Goal: Task Accomplishment & Management: Use online tool/utility

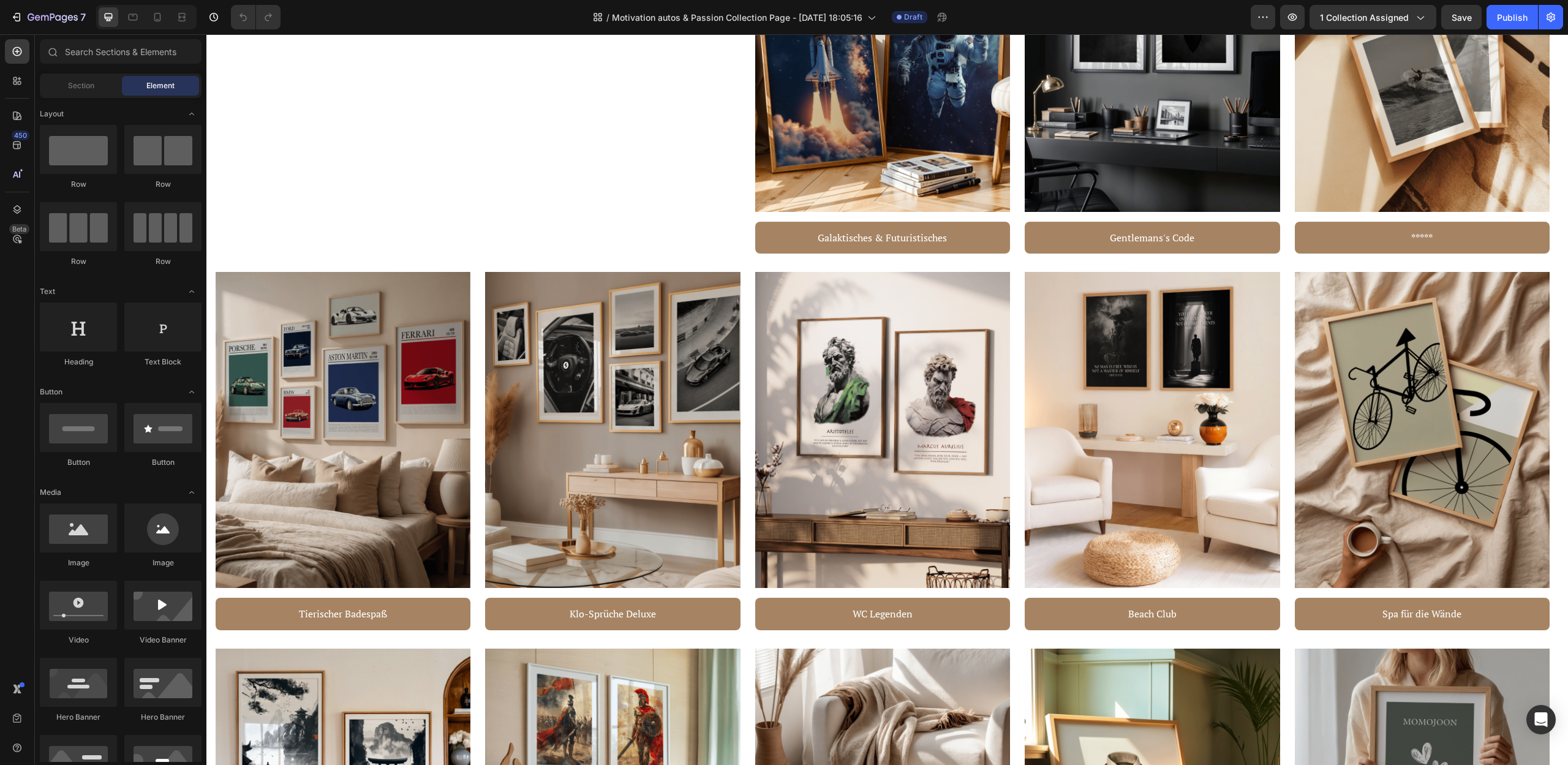
scroll to position [197, 0]
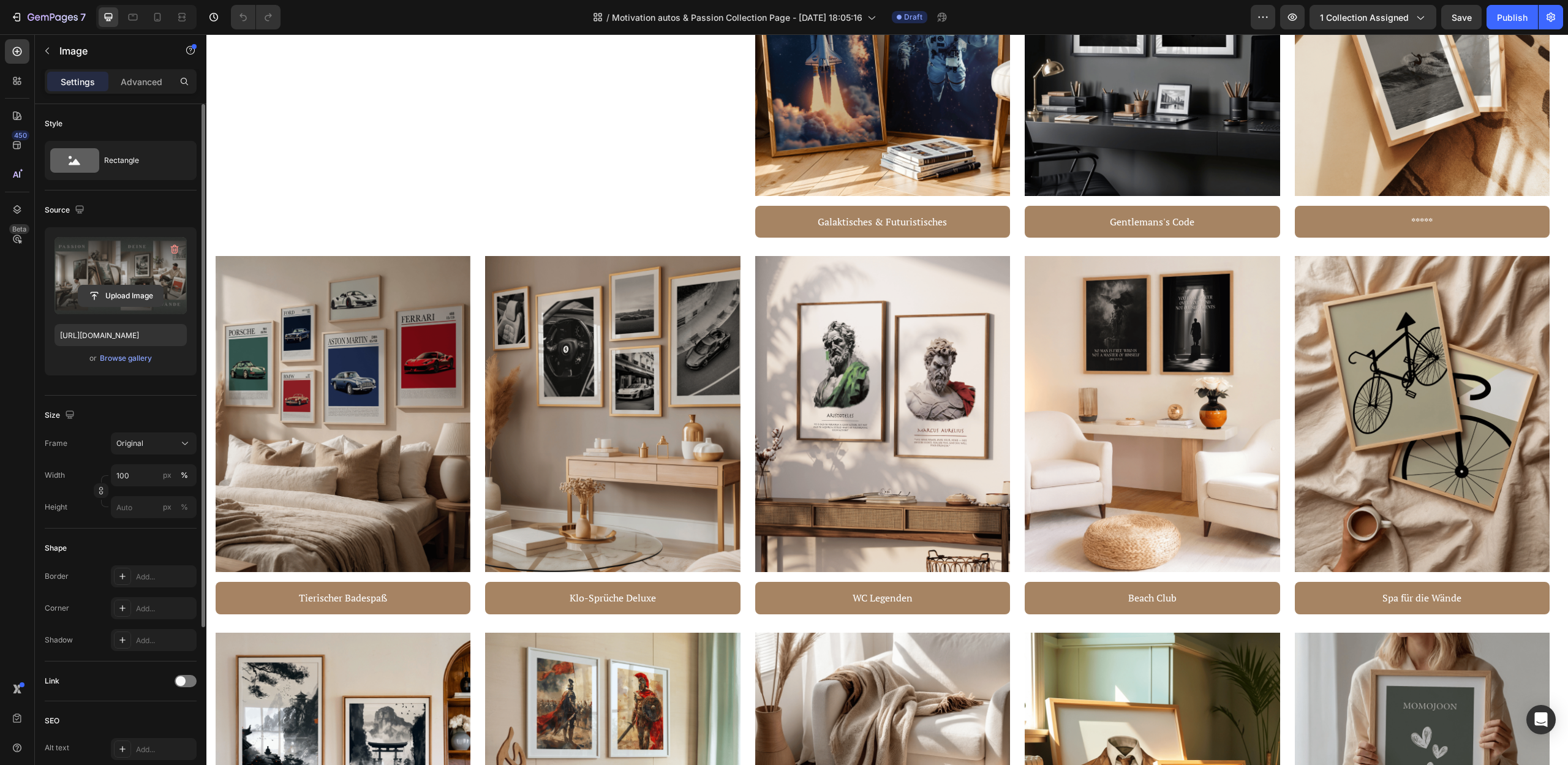
click at [135, 294] on input "file" at bounding box center [120, 296] width 84 height 21
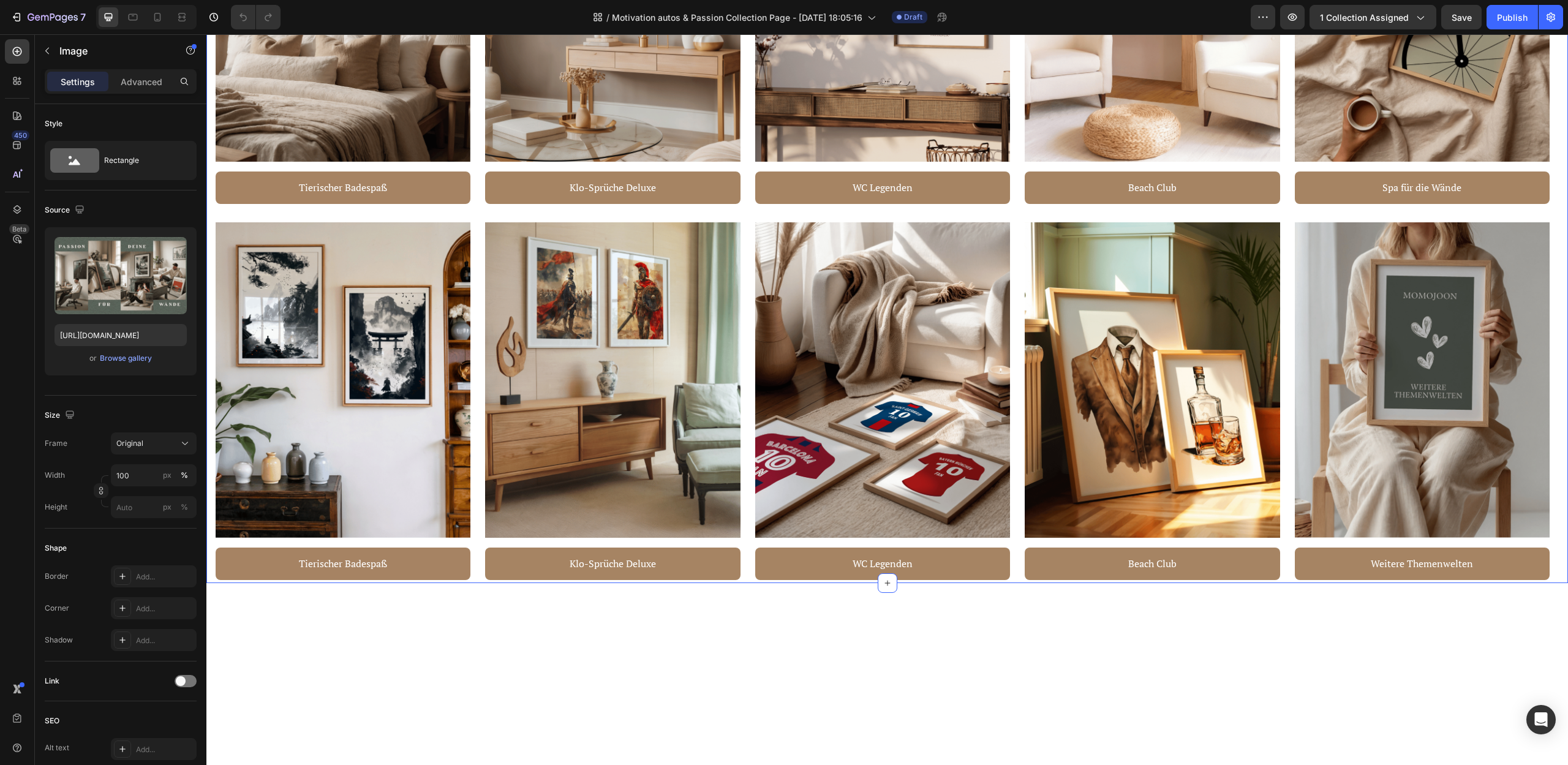
scroll to position [840, 0]
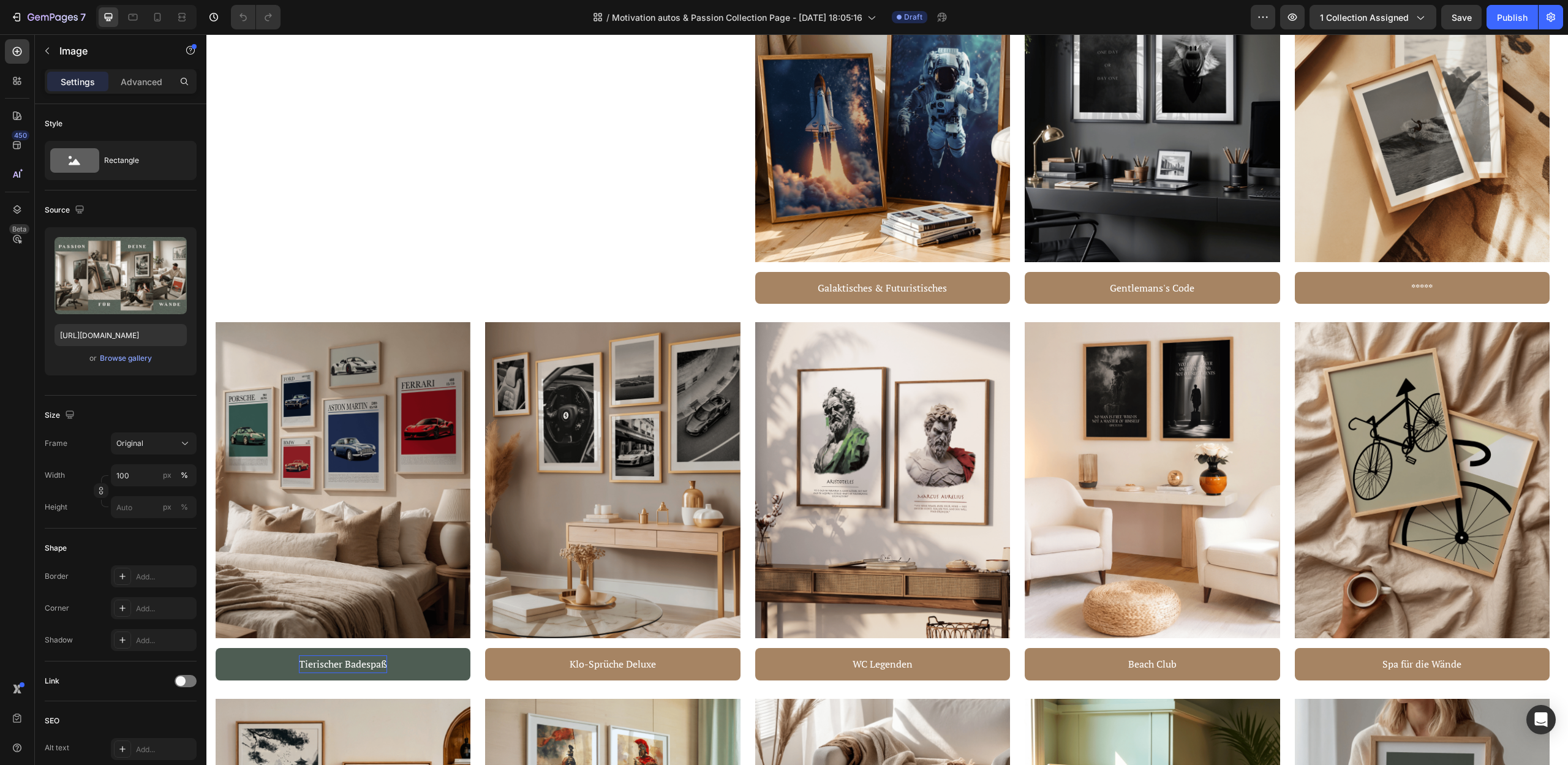
click at [347, 658] on p "Tierischer Badespaß" at bounding box center [342, 664] width 88 height 18
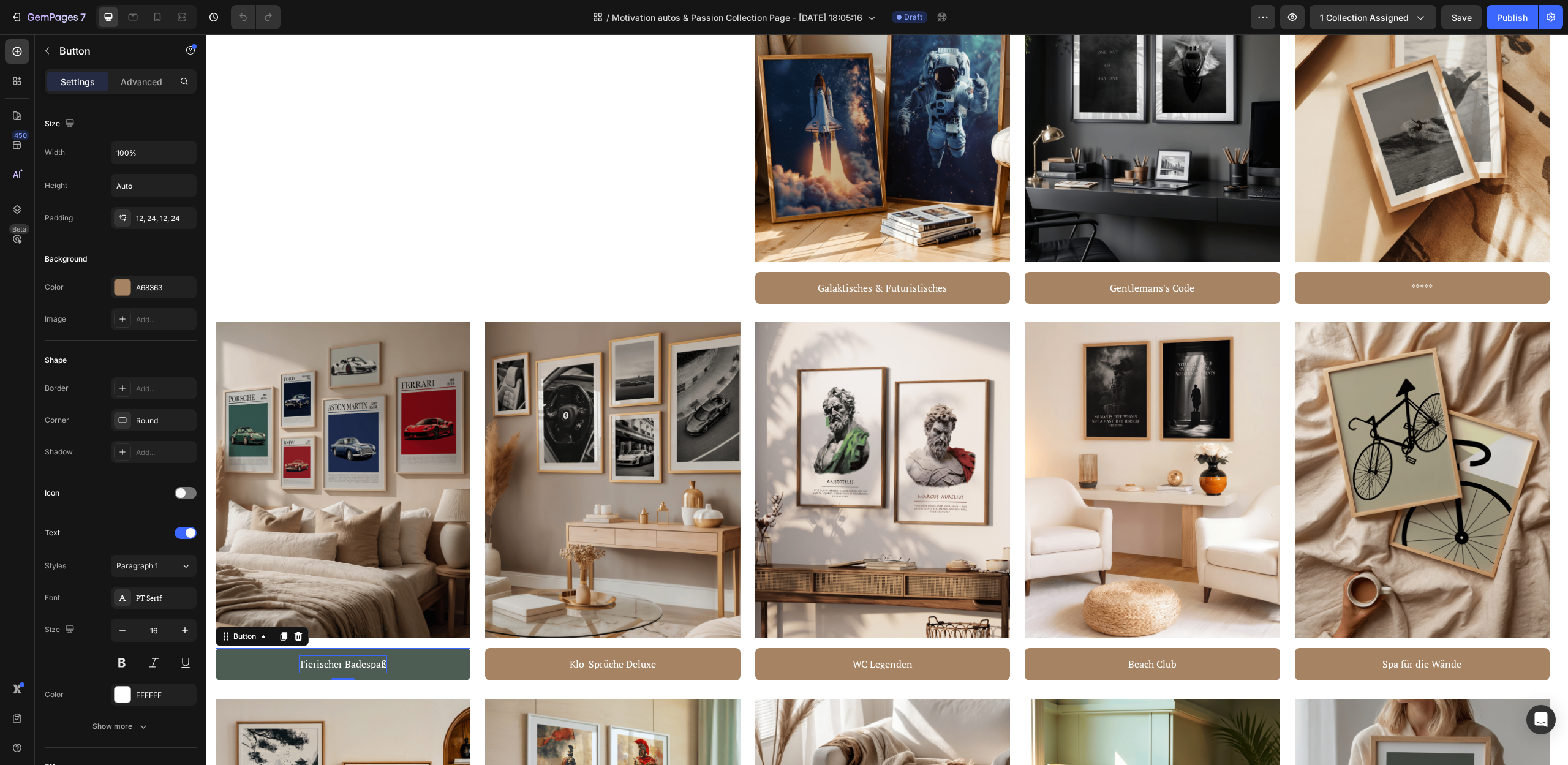
click at [352, 666] on p "Tierischer Badespaß" at bounding box center [342, 664] width 88 height 18
click at [215, 648] on button "Classic" at bounding box center [343, 664] width 255 height 32
click at [620, 661] on p "Klo-Sprüche Deluxe" at bounding box center [612, 664] width 86 height 18
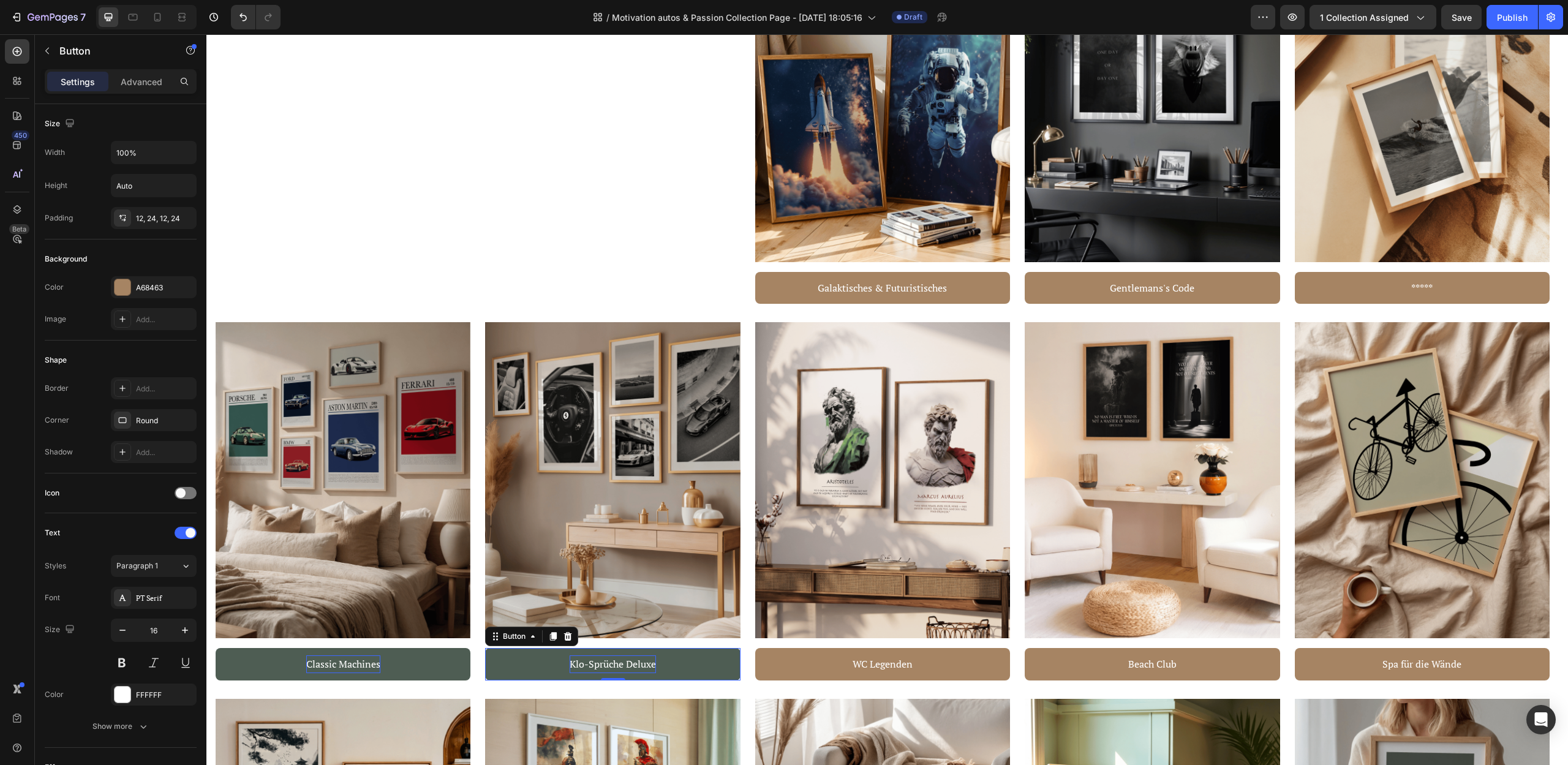
click at [605, 662] on p "Klo-Sprüche Deluxe" at bounding box center [612, 664] width 86 height 18
click at [604, 662] on p "Klo-Sprüche Deluxe" at bounding box center [612, 664] width 86 height 18
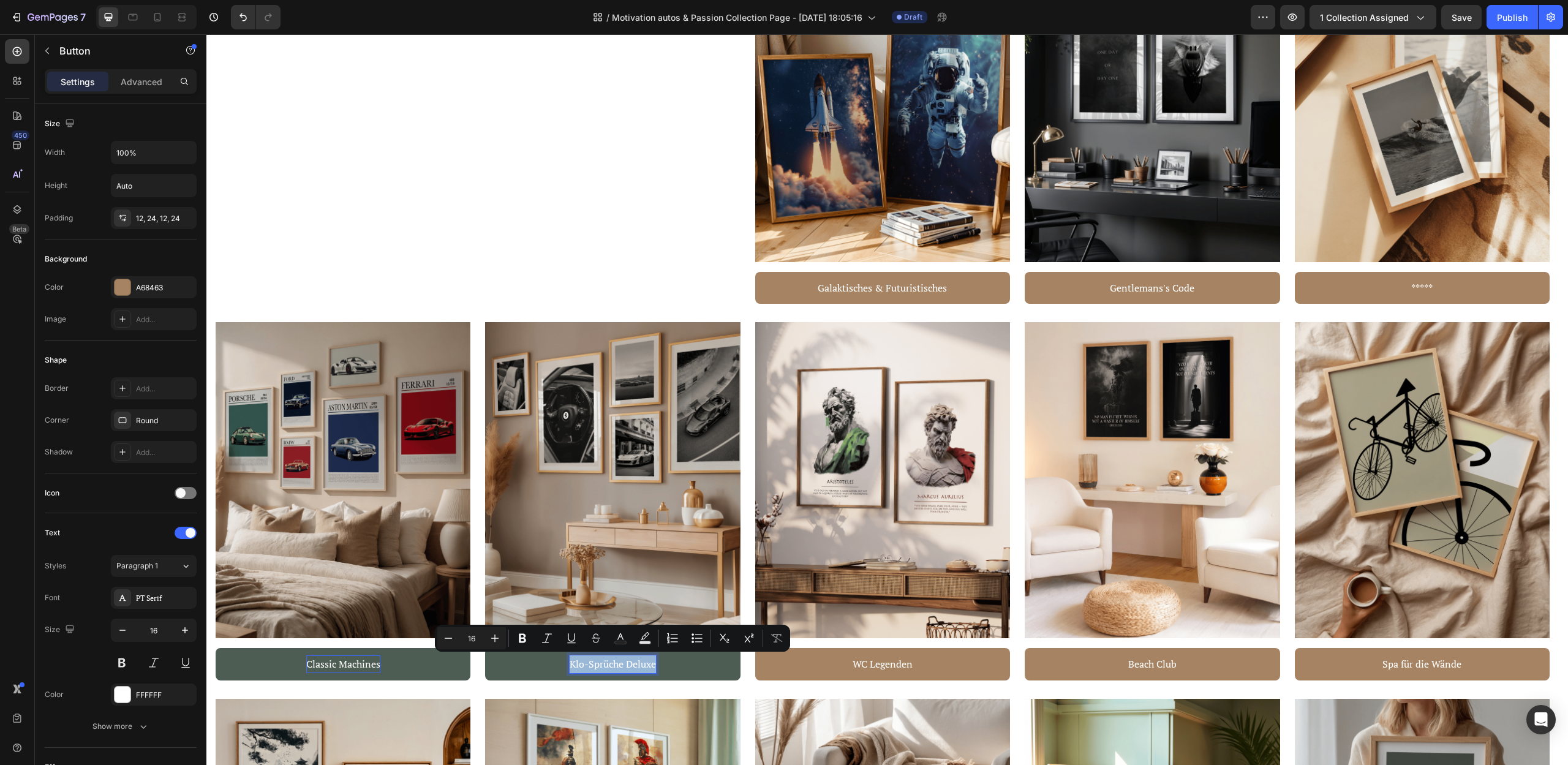
type input "12"
click at [622, 667] on p "Klo-Sprüche Deluxe" at bounding box center [612, 664] width 86 height 18
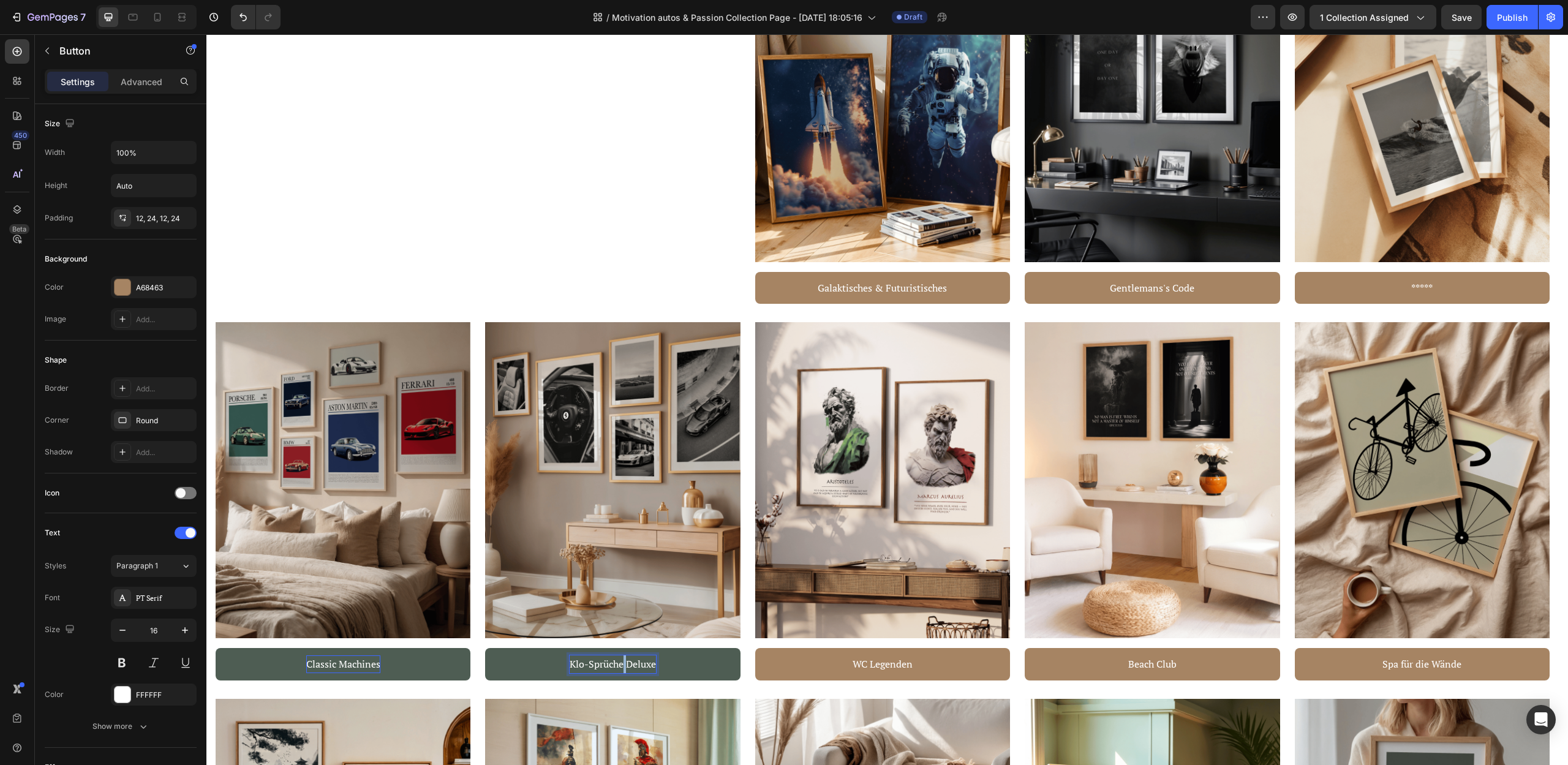
click at [622, 667] on p "Klo-Sprüche Deluxe" at bounding box center [612, 664] width 86 height 18
click at [901, 666] on p "WC Legenden" at bounding box center [882, 664] width 60 height 18
click at [755, 648] on button "Denkschulen" at bounding box center [882, 664] width 255 height 32
click at [755, 648] on button "Denkschulen der" at bounding box center [882, 664] width 255 height 32
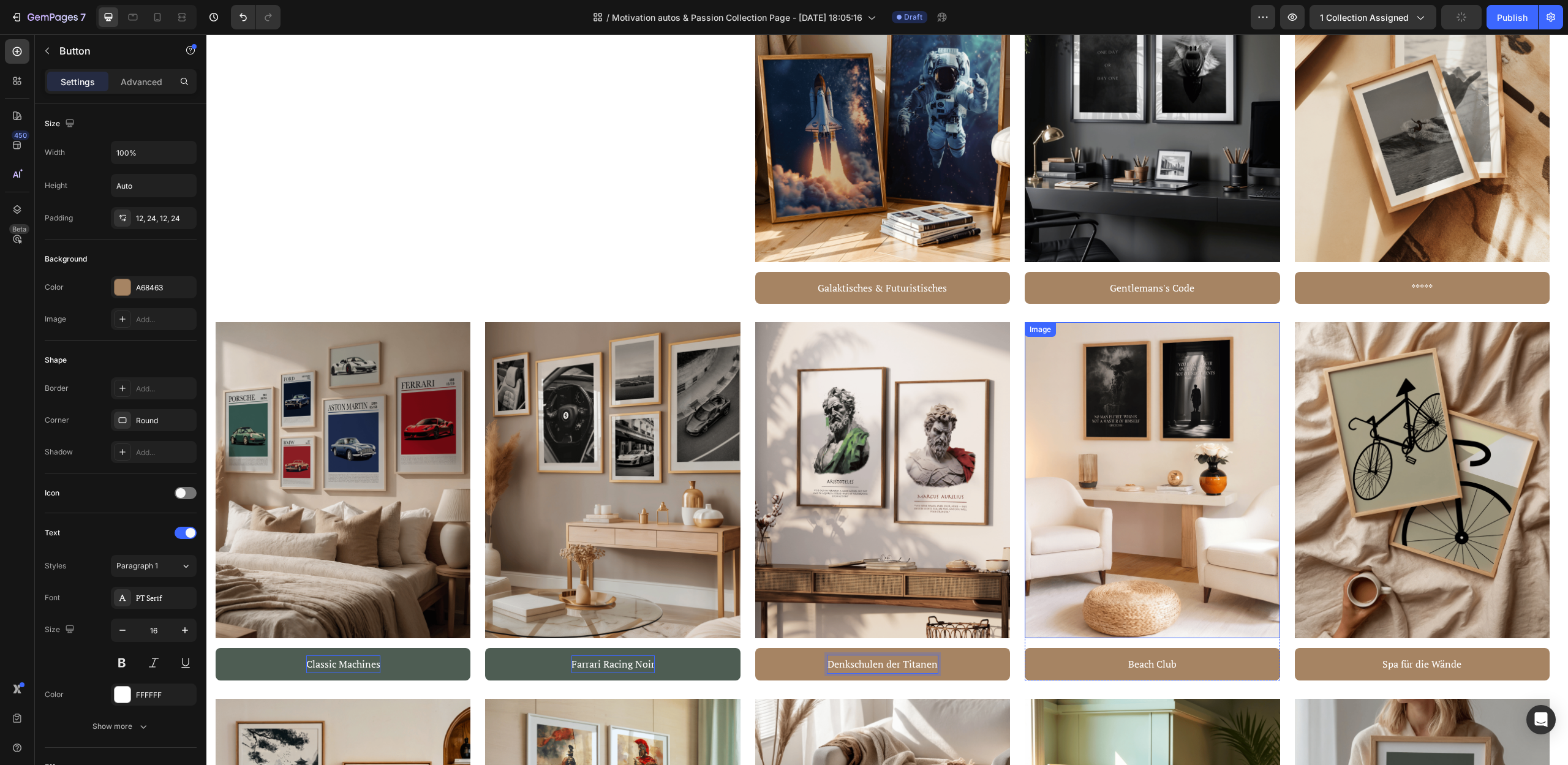
click at [1055, 509] on img at bounding box center [1152, 480] width 255 height 316
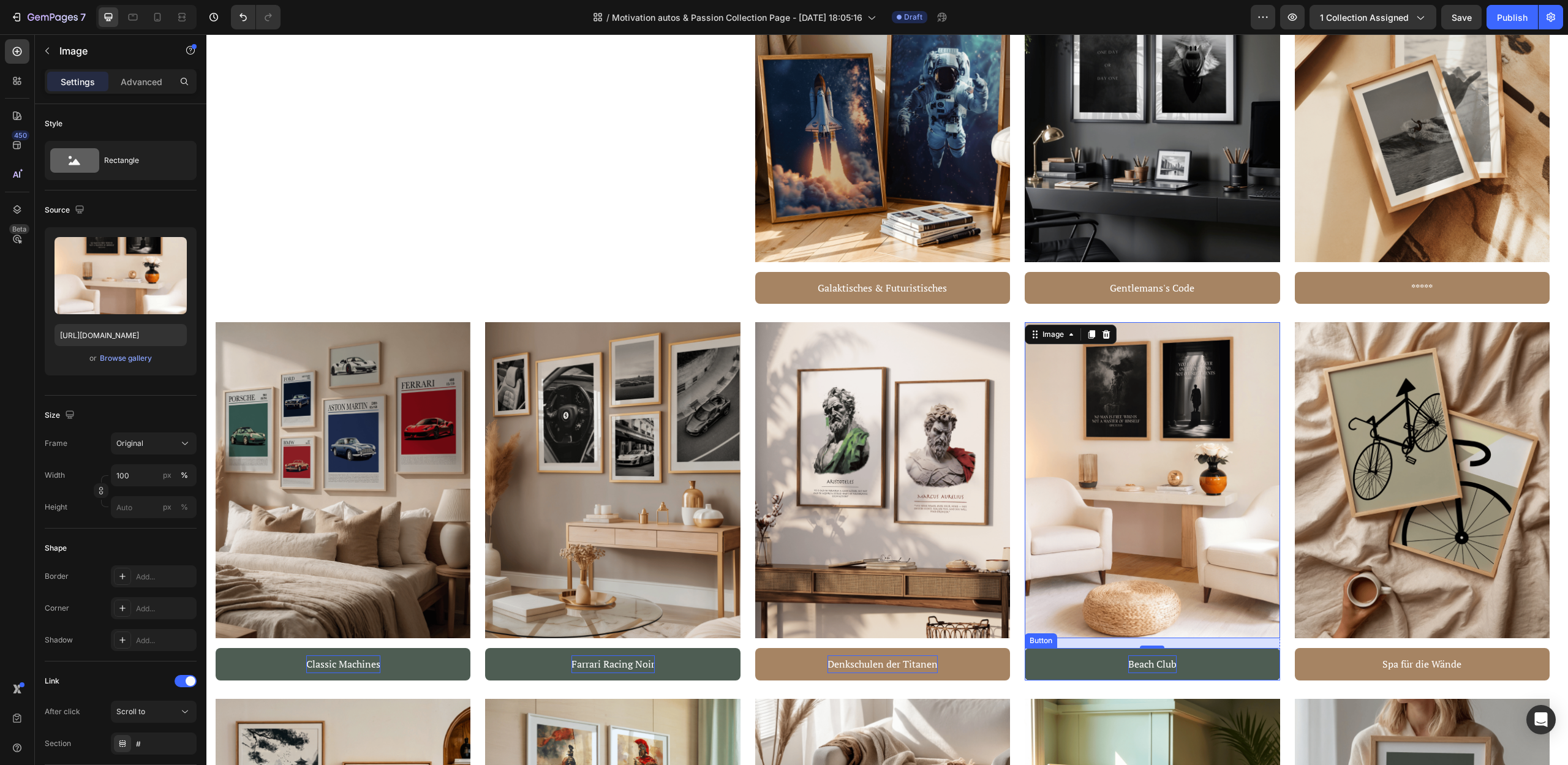
click at [1156, 669] on p "Beach Club" at bounding box center [1151, 664] width 48 height 18
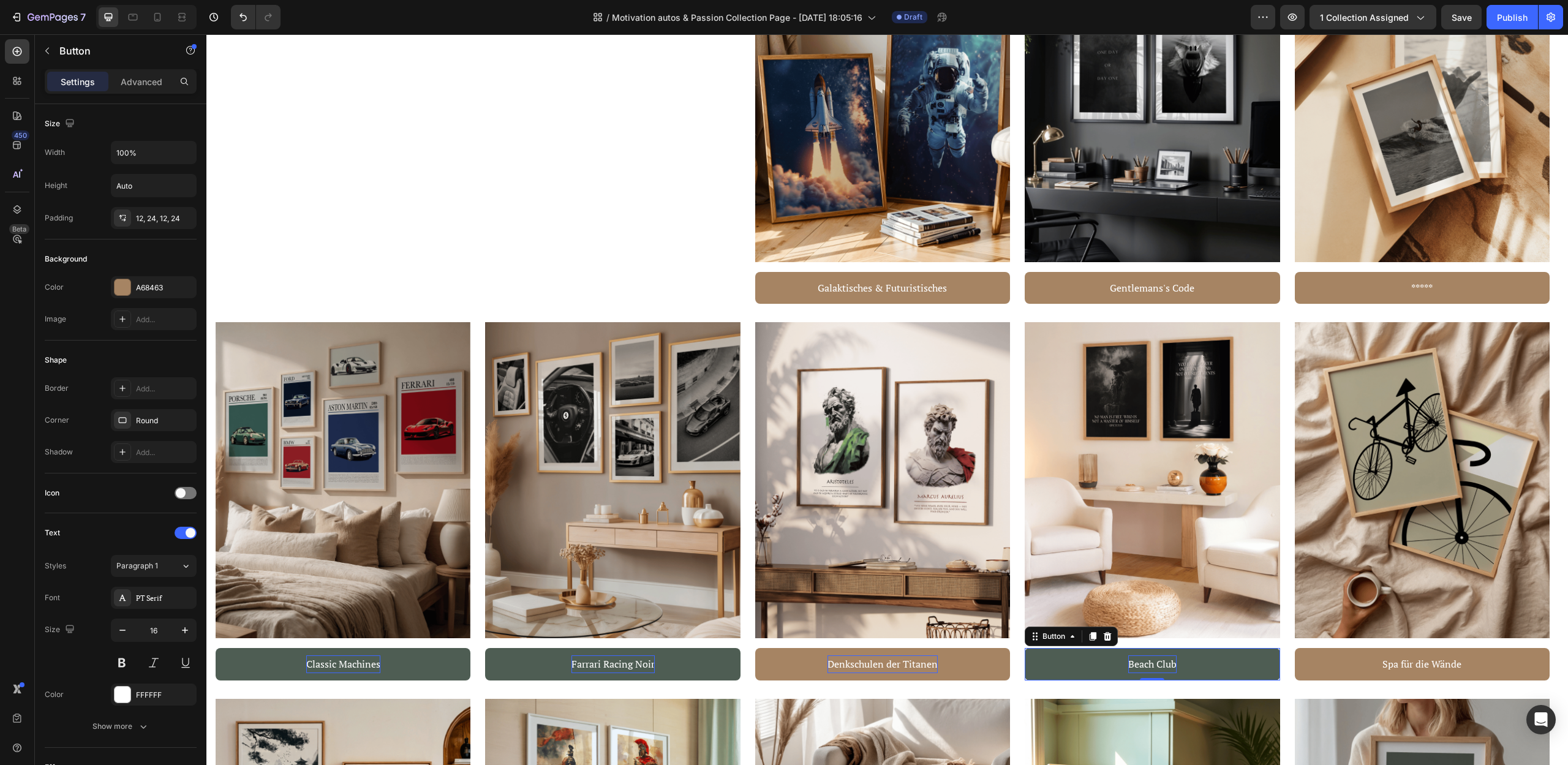
click at [1156, 668] on p "Beach Club" at bounding box center [1151, 664] width 48 height 18
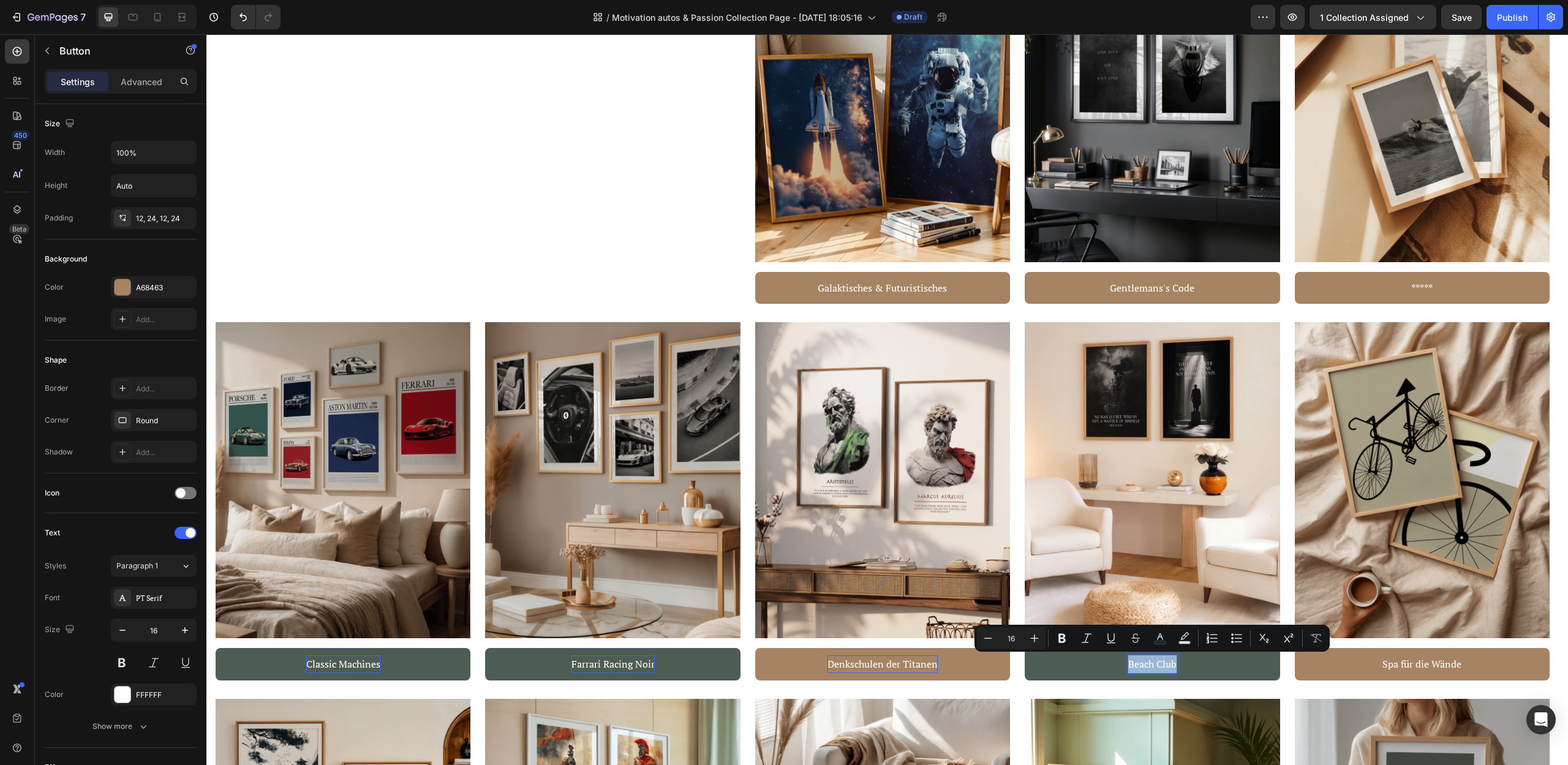
type input "12"
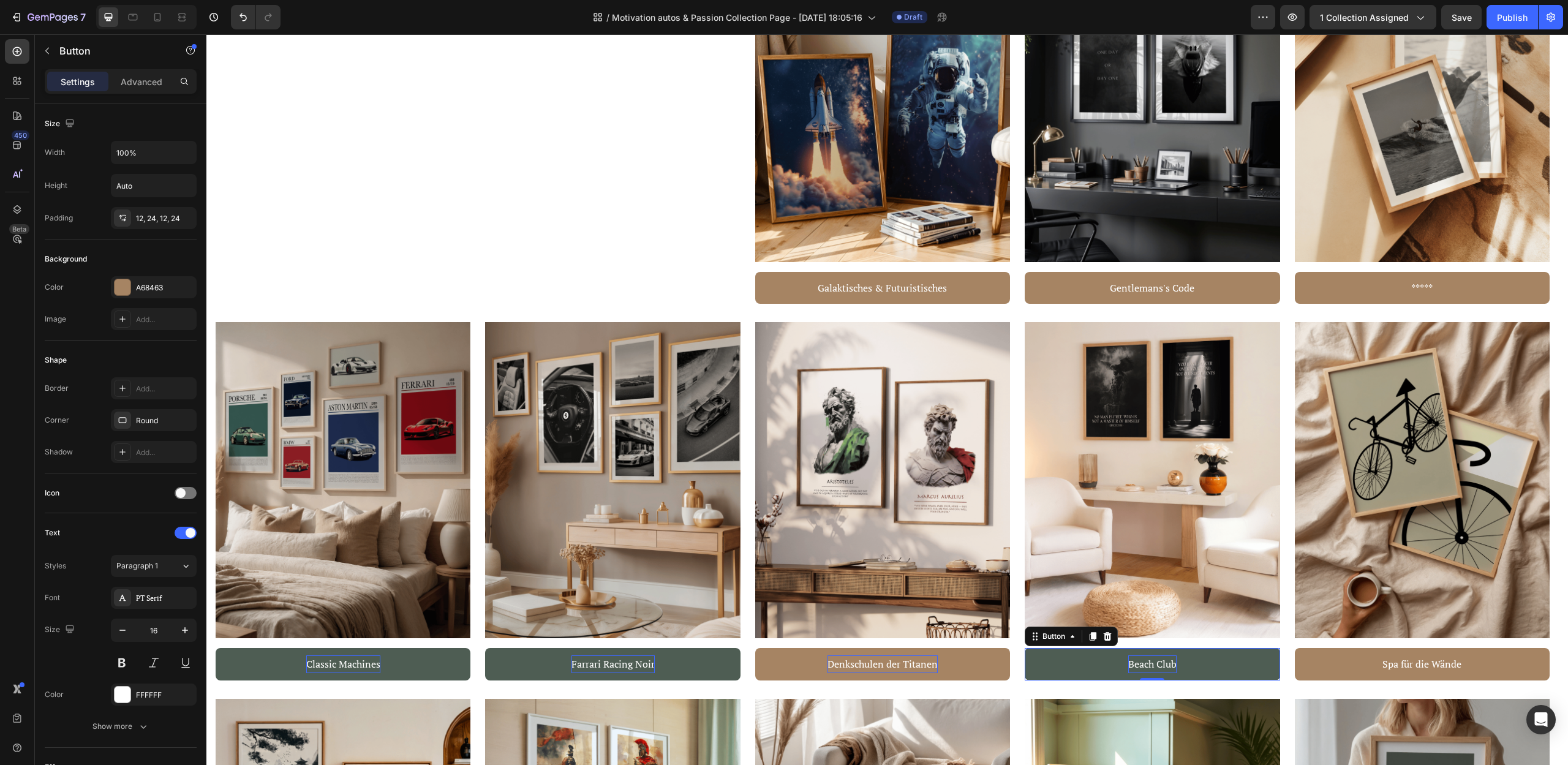
click at [1155, 659] on p "Beach Club" at bounding box center [1151, 664] width 48 height 18
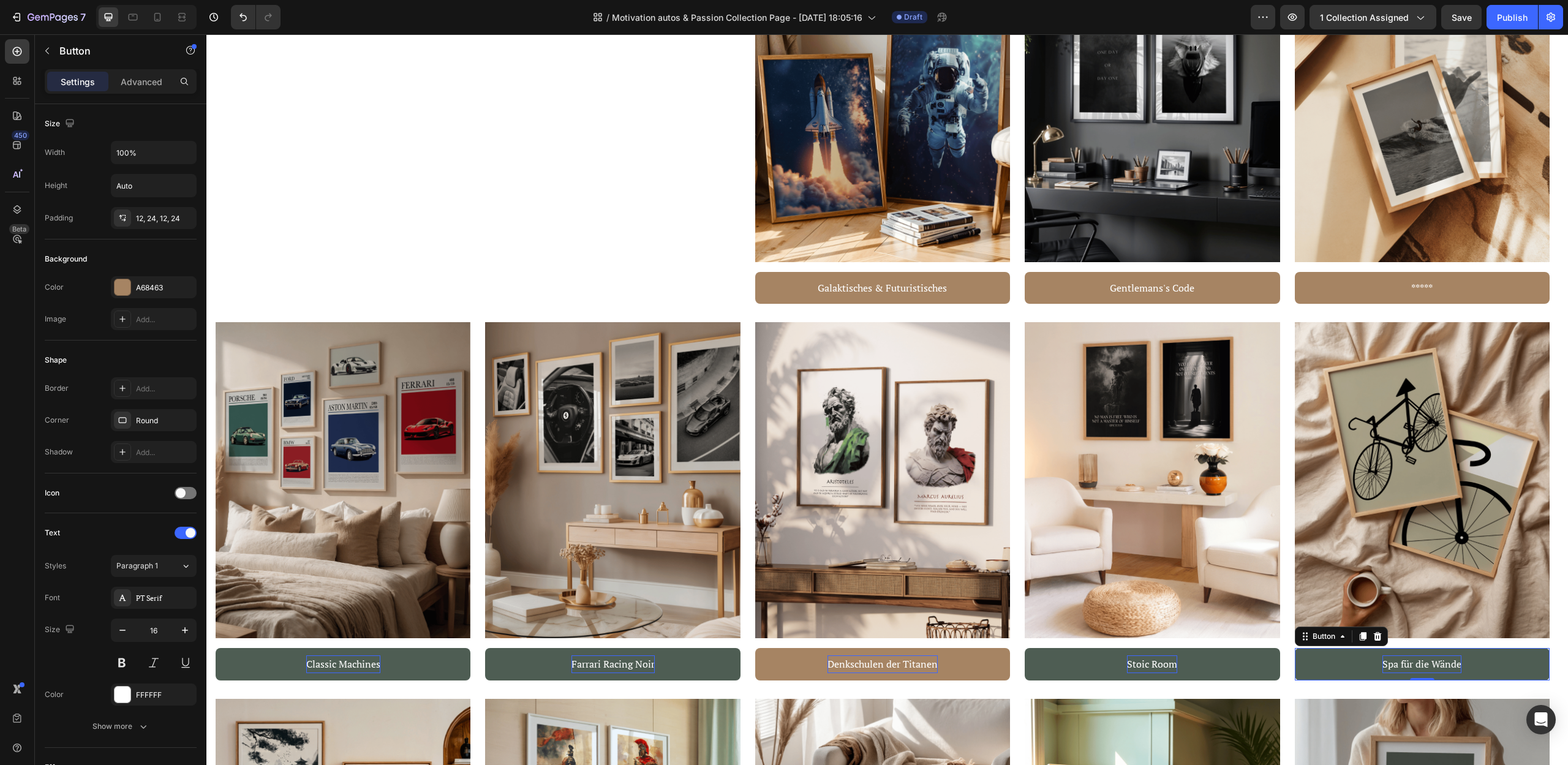
click at [1401, 666] on p "Spa für die Wände" at bounding box center [1422, 664] width 79 height 18
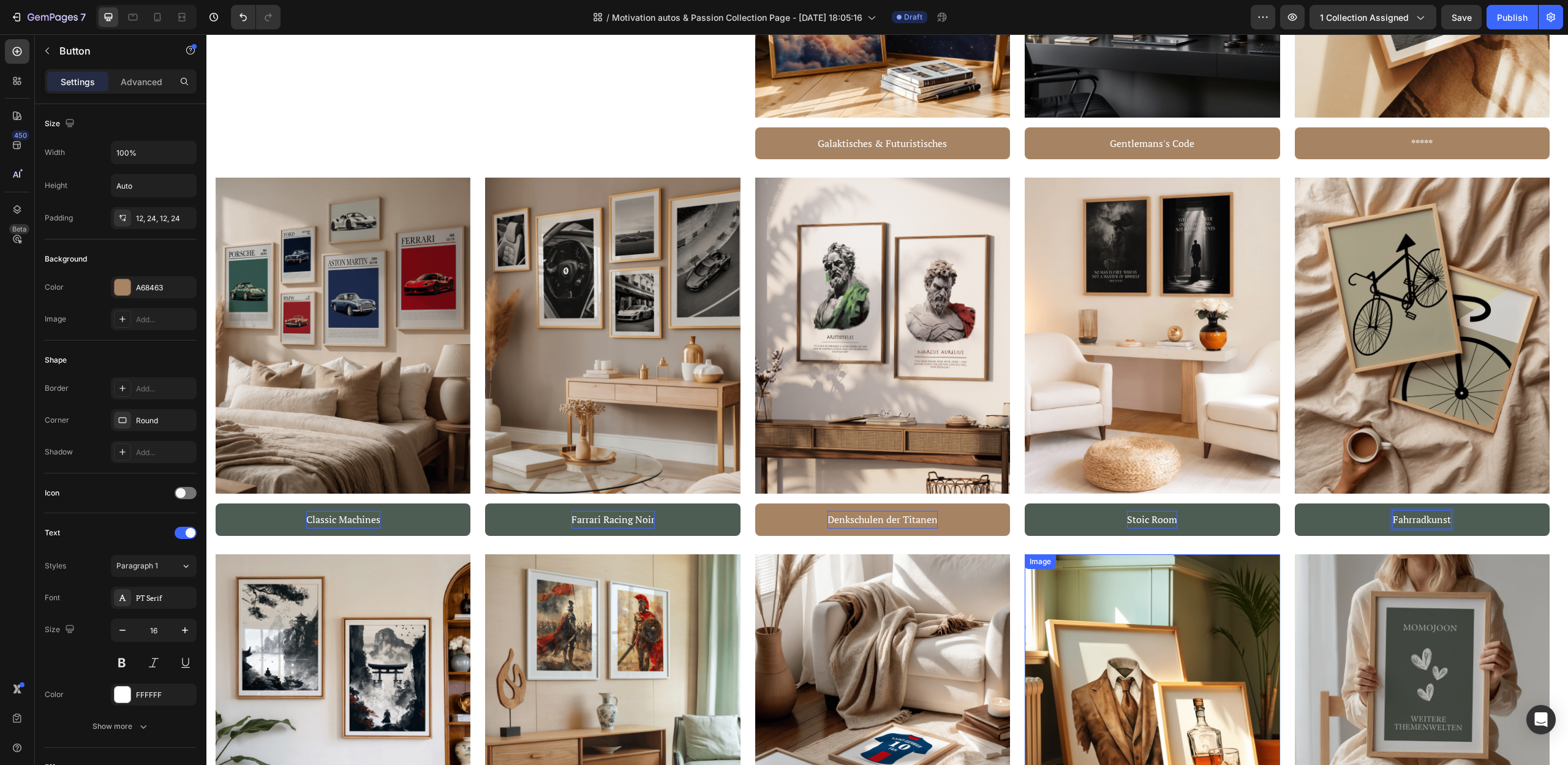
scroll to position [1250, 0]
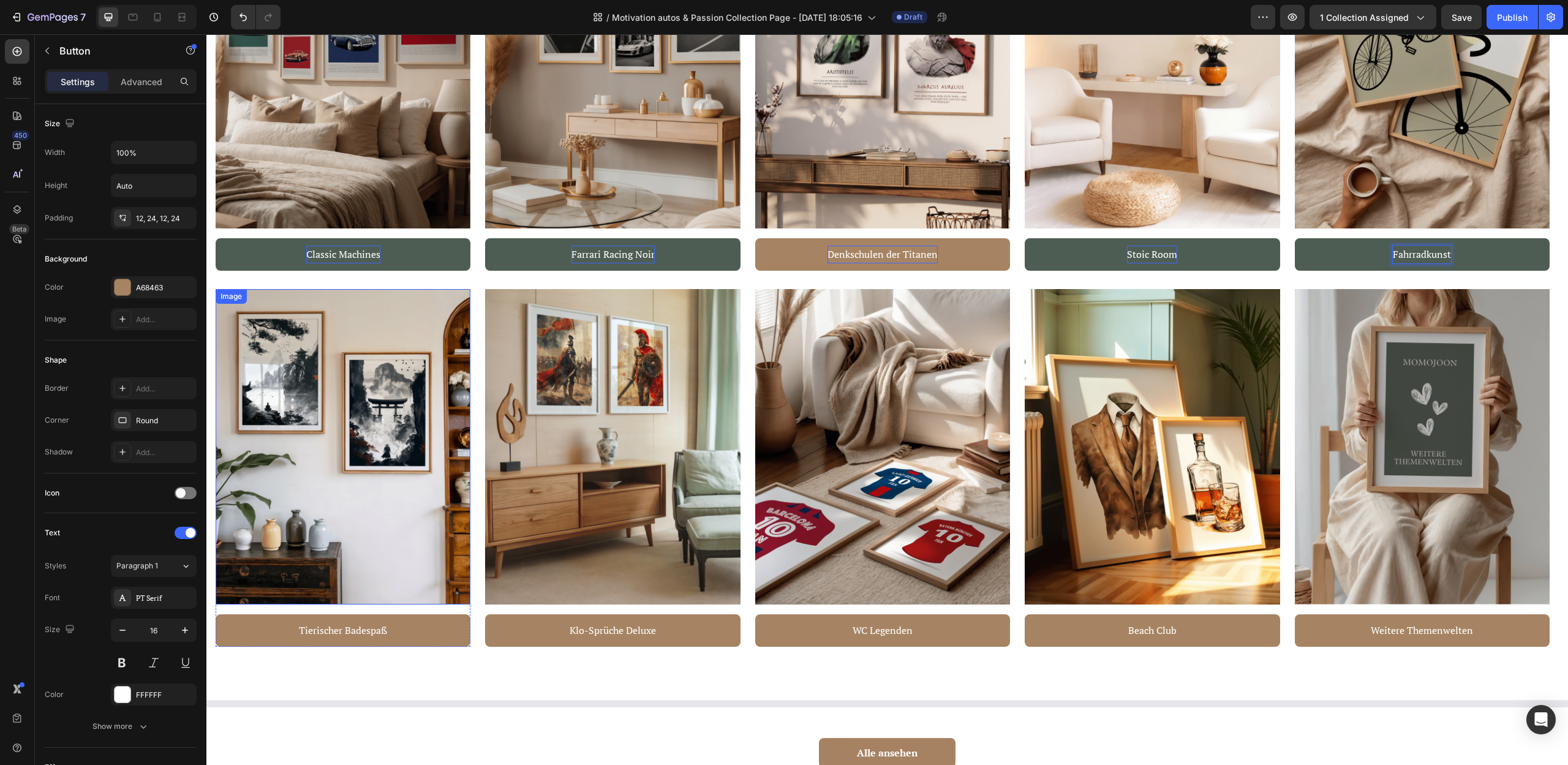
click at [321, 455] on img at bounding box center [343, 447] width 255 height 316
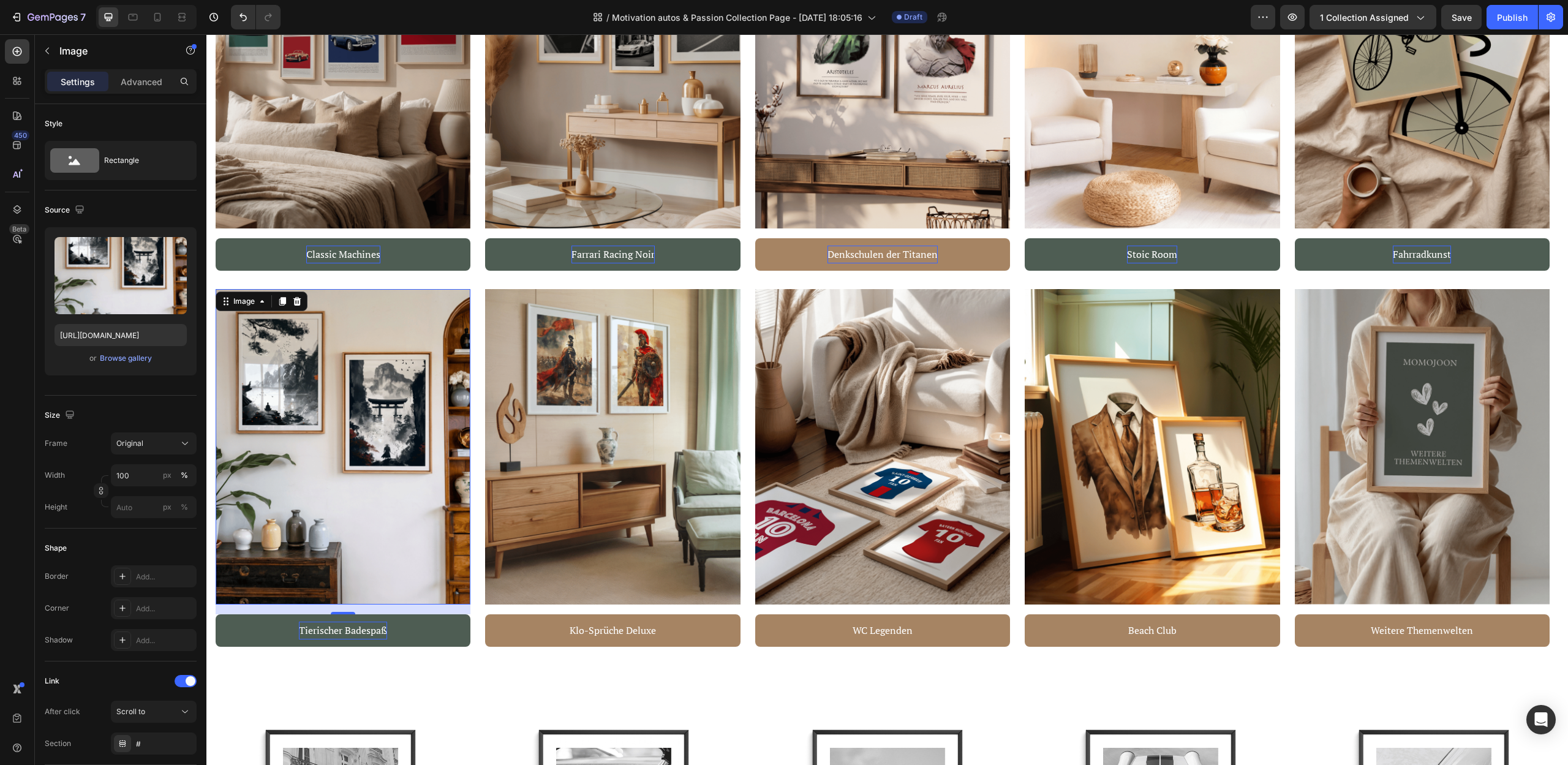
click at [363, 634] on p "Tierischer Badespaß" at bounding box center [342, 630] width 88 height 18
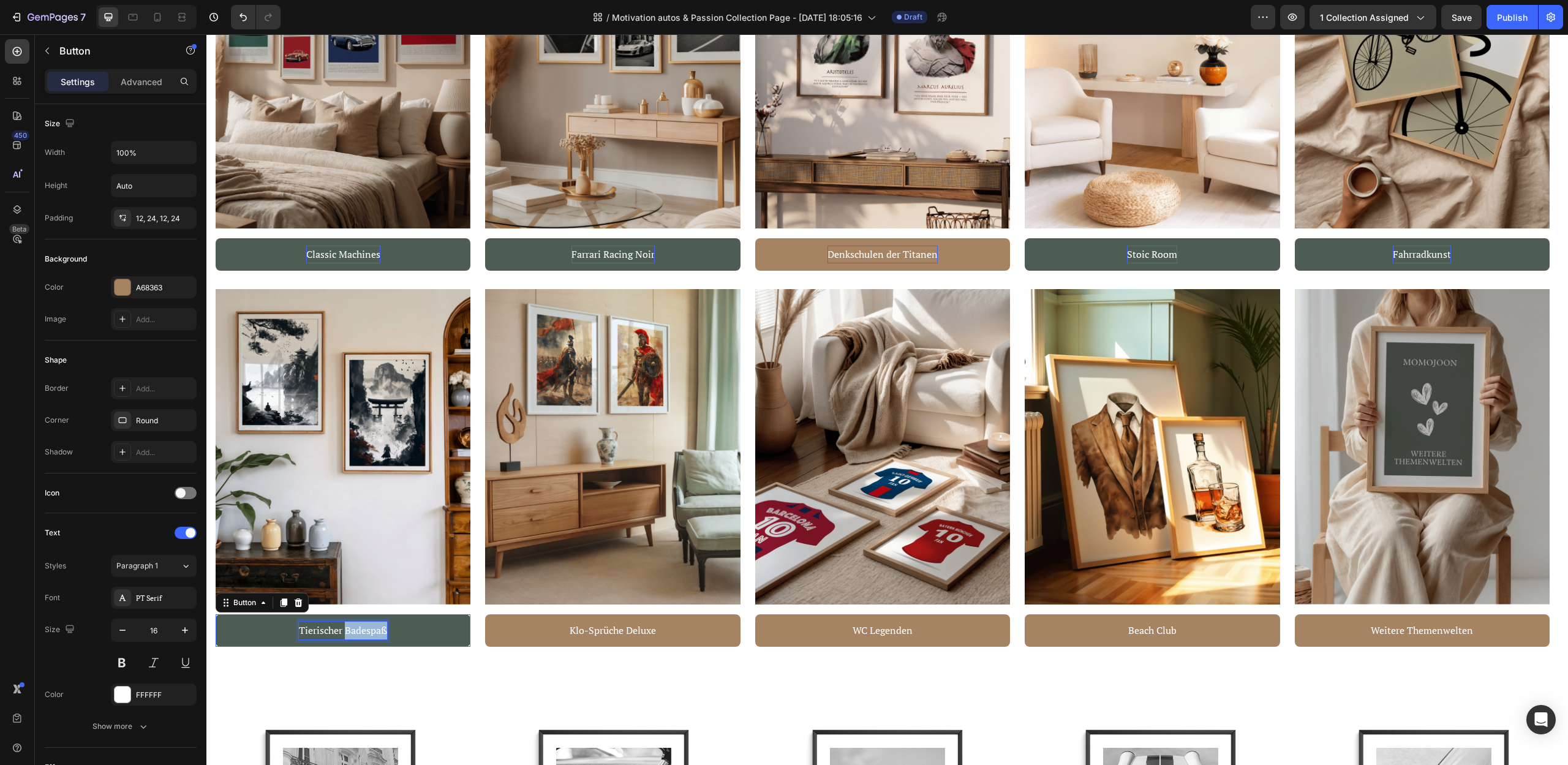
click at [363, 634] on p "Tierischer Badespaß" at bounding box center [342, 630] width 88 height 18
click at [215, 614] on button "Japa" at bounding box center [343, 630] width 255 height 32
click at [215, 614] on button "Japan &" at bounding box center [343, 630] width 255 height 32
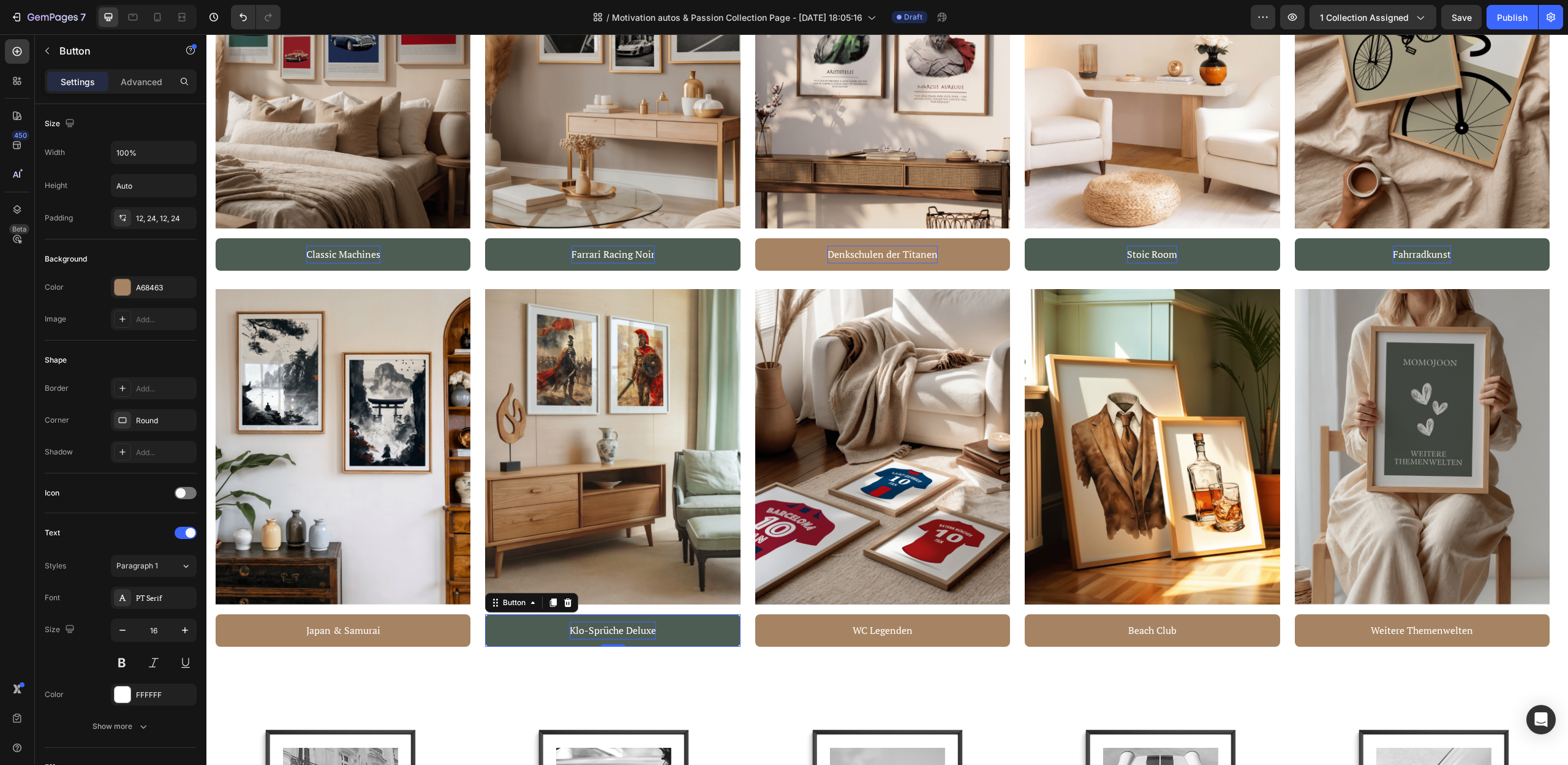
click at [639, 628] on p "Klo-Sprüche Deluxe" at bounding box center [612, 630] width 86 height 18
click at [614, 629] on p "Klo-Sprüche Deluxe" at bounding box center [612, 630] width 86 height 18
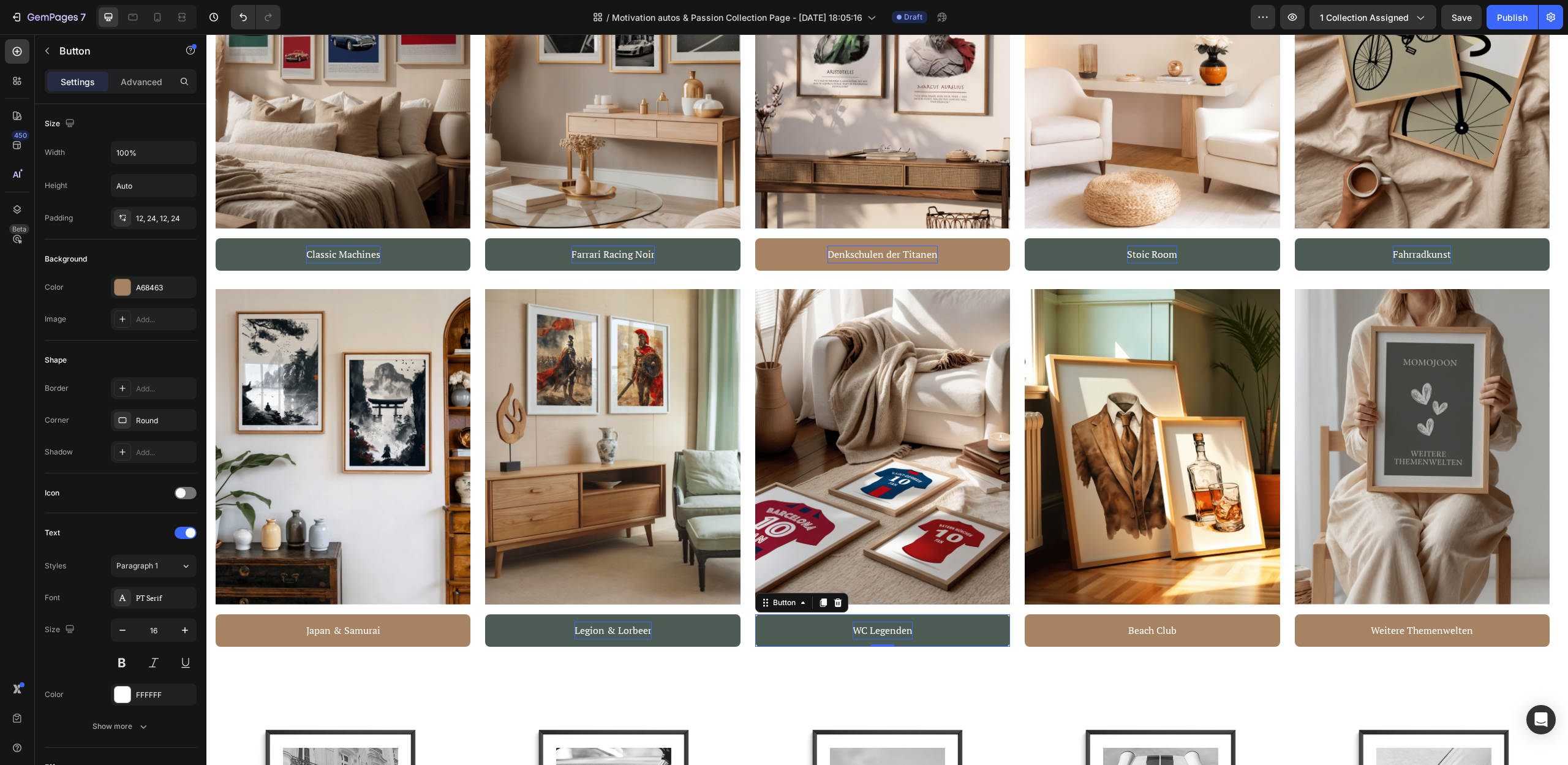
click at [884, 630] on p "WC Legenden" at bounding box center [882, 630] width 60 height 18
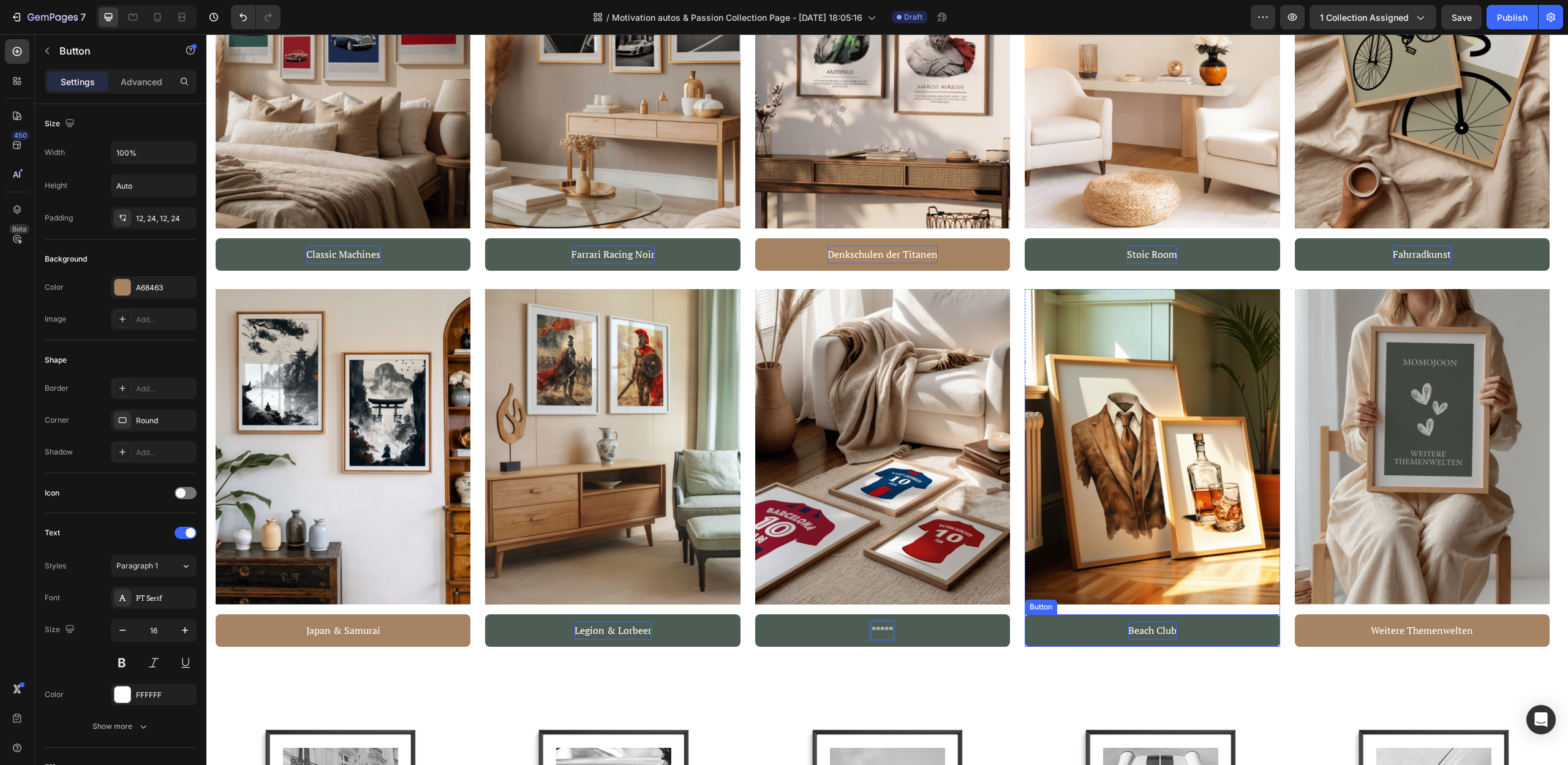
click at [1132, 628] on p "Beach Club" at bounding box center [1151, 630] width 48 height 18
click at [1142, 631] on p "Beach Club" at bounding box center [1151, 630] width 48 height 18
click at [1025, 614] on button "Gentleman" at bounding box center [1152, 630] width 255 height 32
click at [1133, 625] on p "Gentleman Lounge" at bounding box center [1151, 630] width 84 height 18
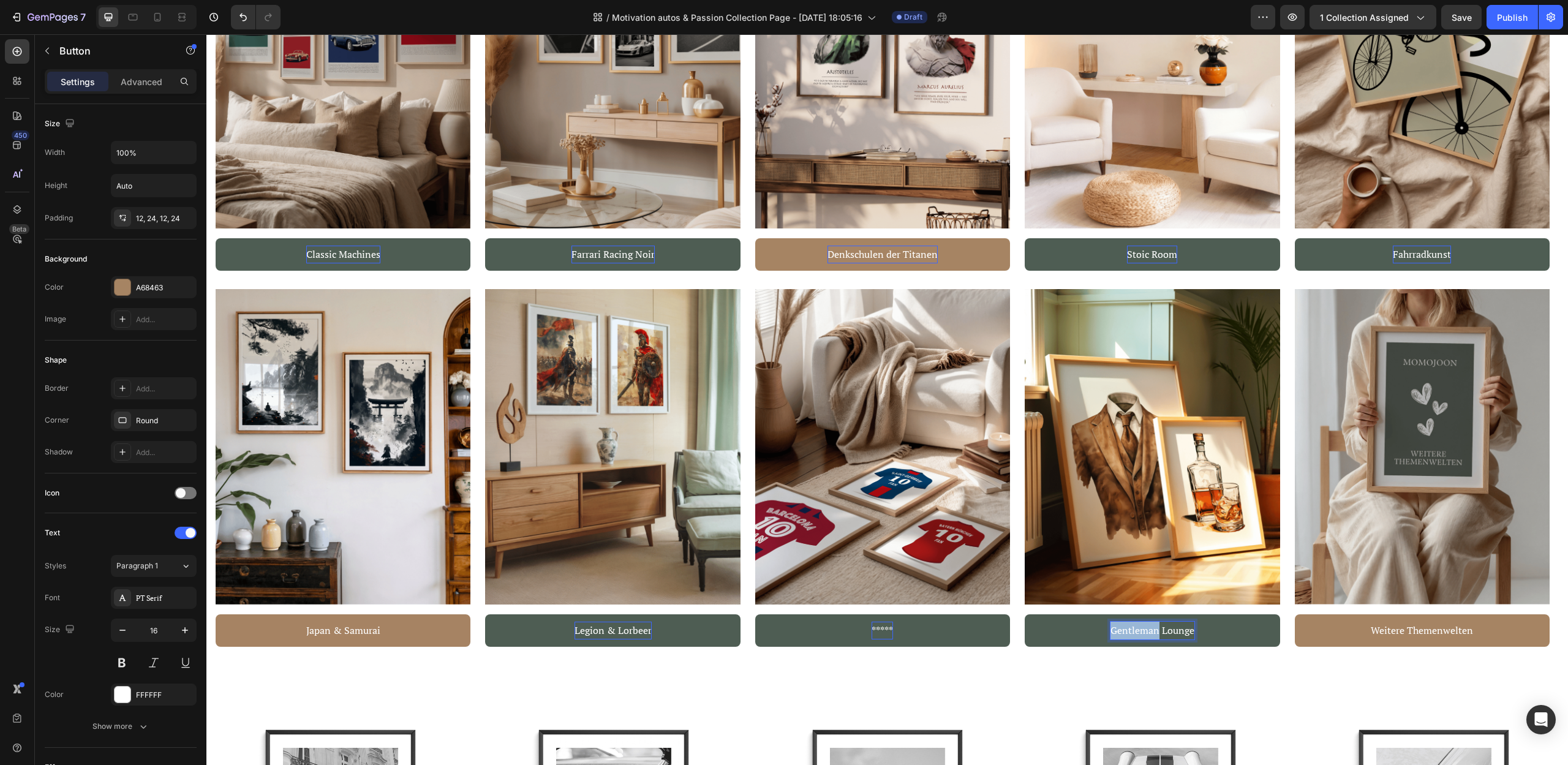
click at [1133, 625] on p "Gentleman Lounge" at bounding box center [1151, 630] width 84 height 18
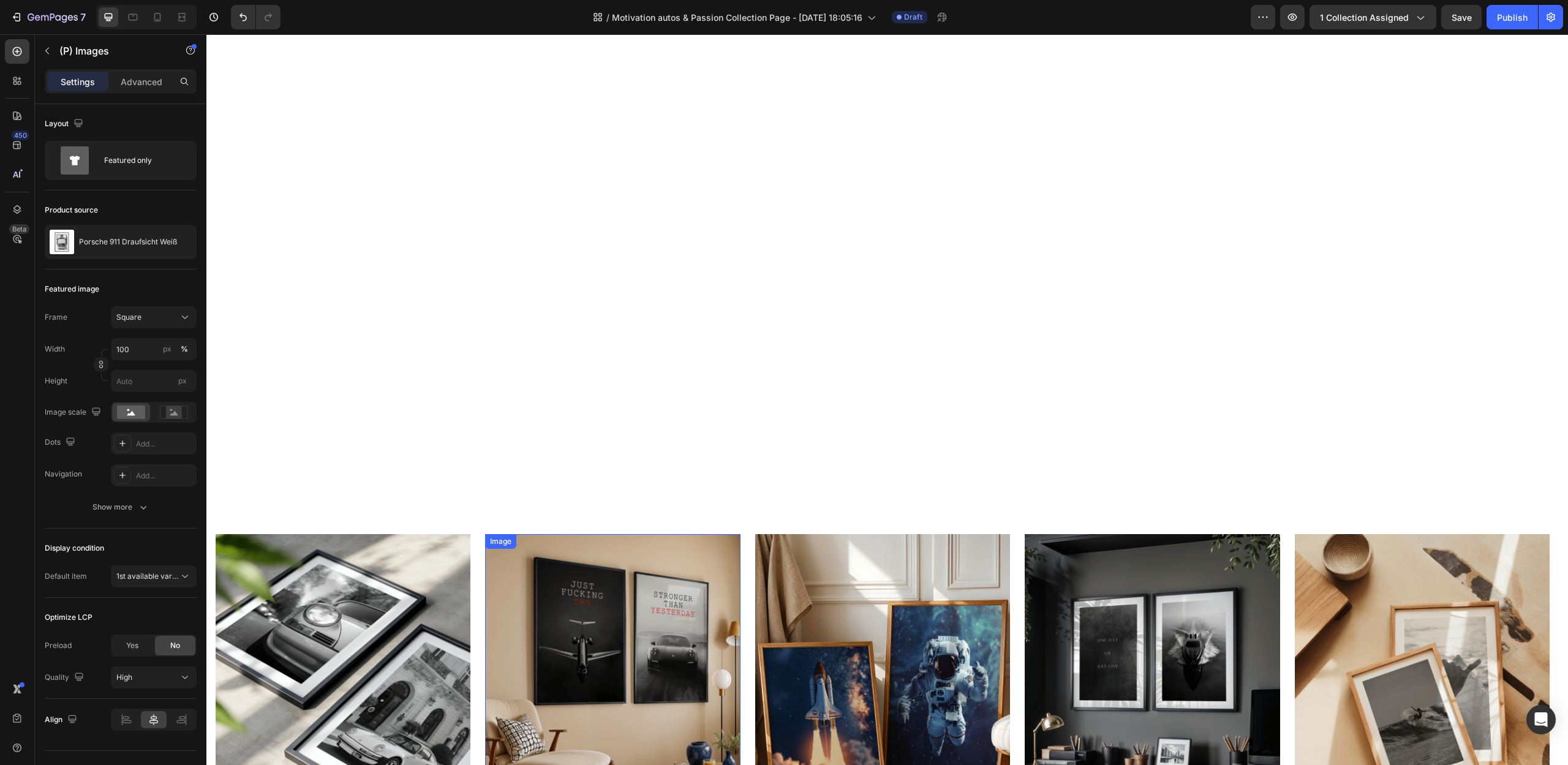
scroll to position [59, 0]
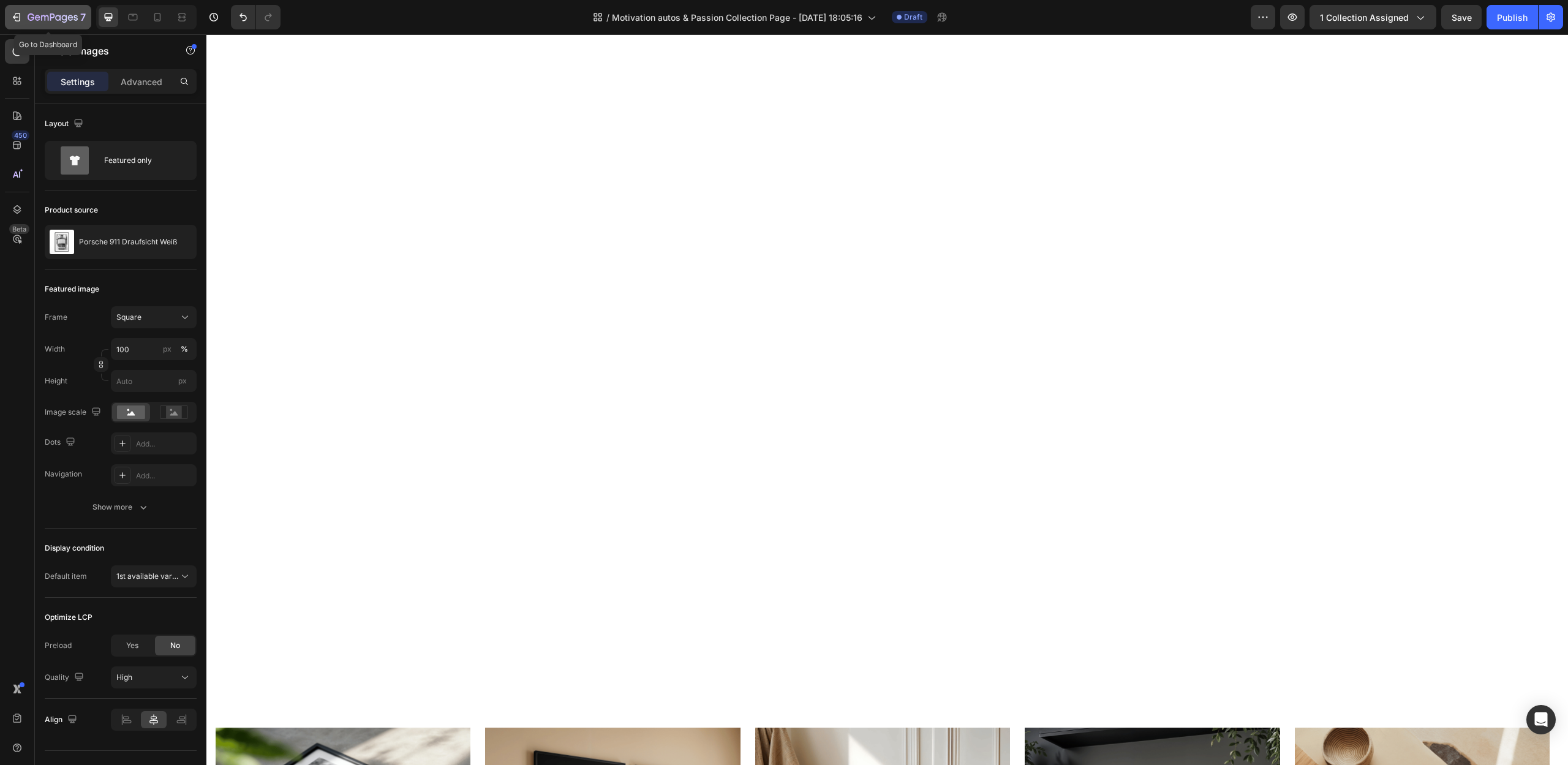
click at [27, 8] on button "7" at bounding box center [47, 17] width 86 height 25
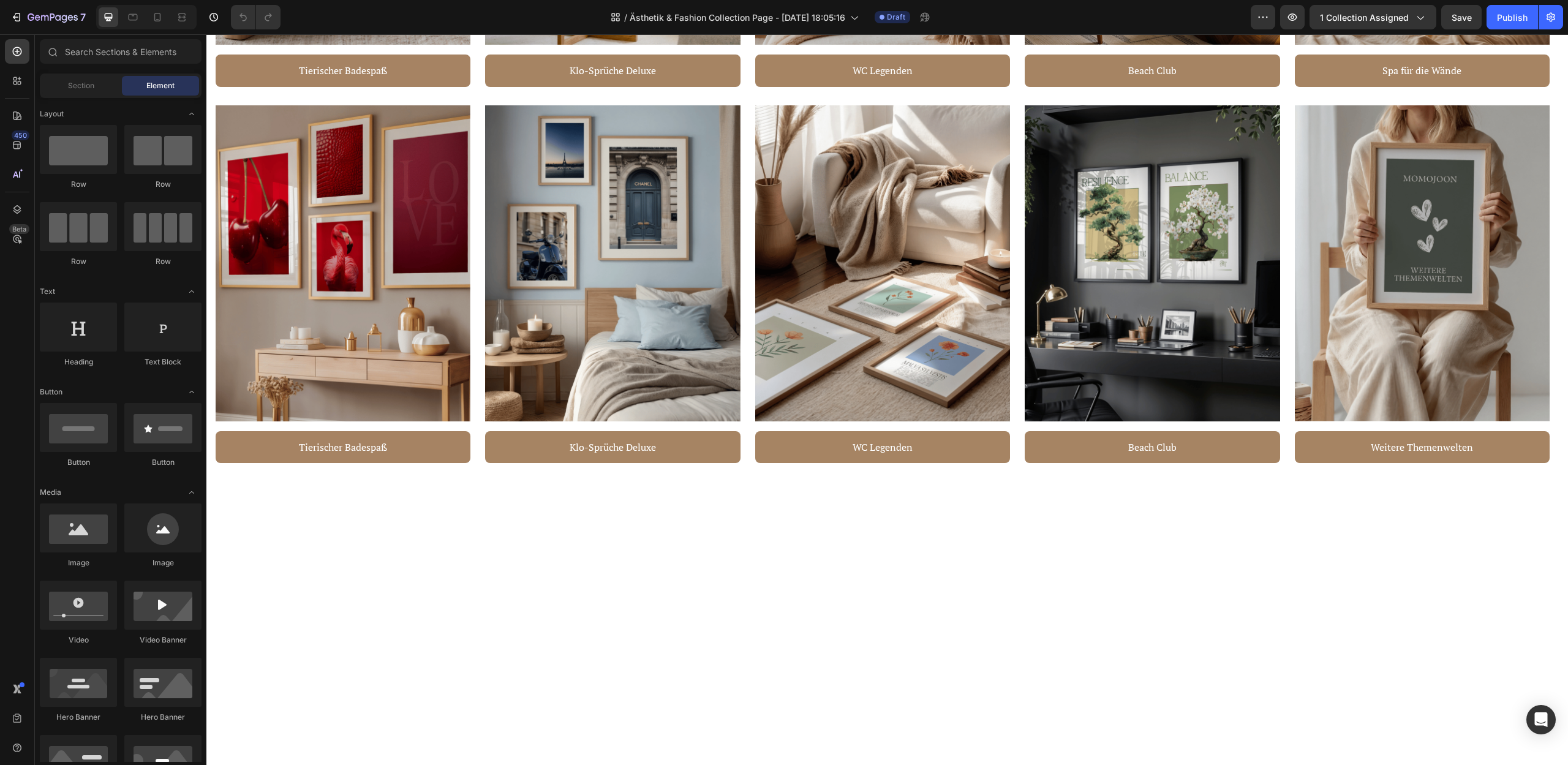
scroll to position [620, 0]
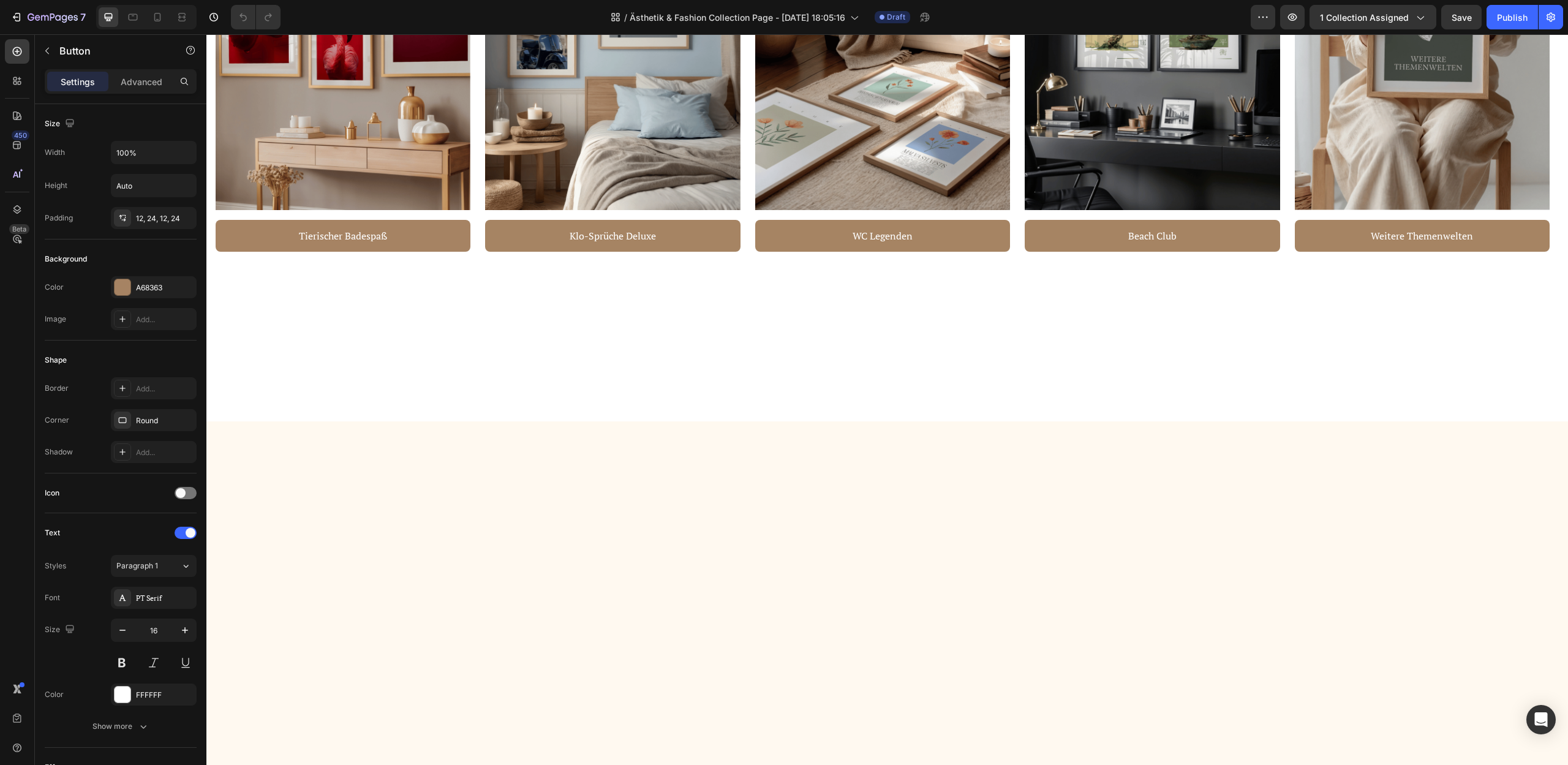
click at [1431, 20] on button "1 collection assigned" at bounding box center [1372, 17] width 127 height 25
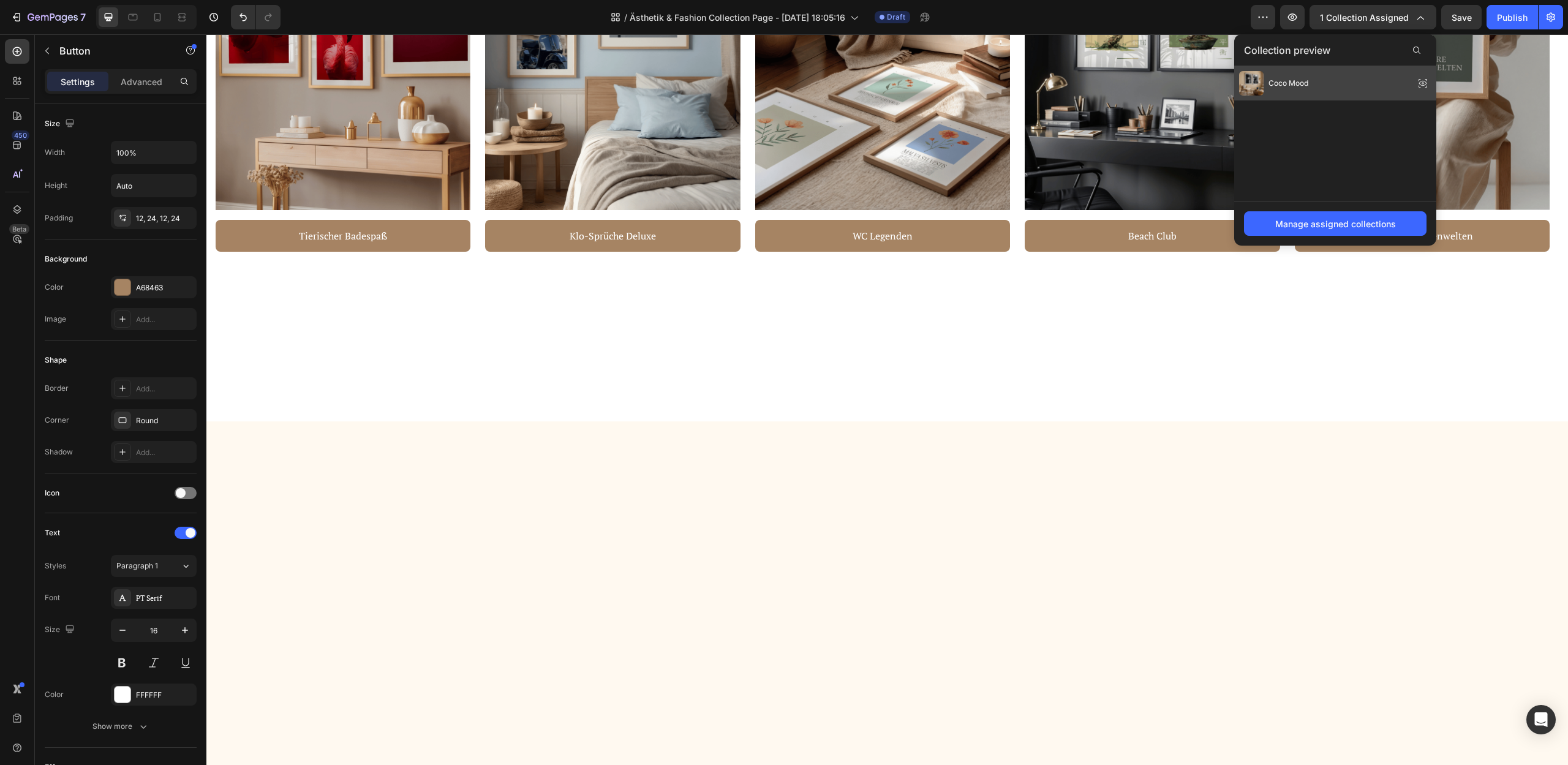
click at [1351, 77] on div "Coco Mood" at bounding box center [1335, 83] width 202 height 34
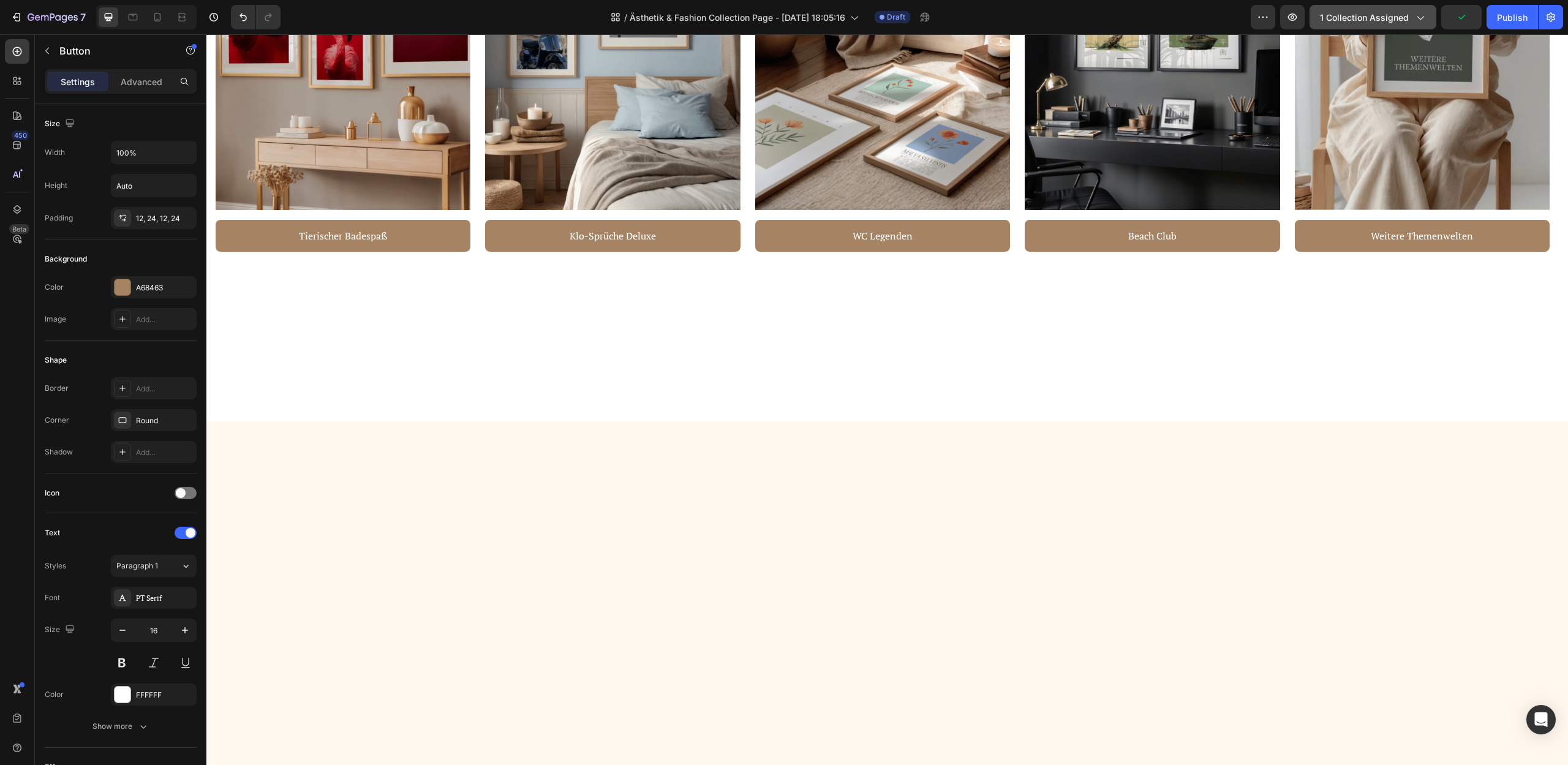
click at [1381, 18] on span "1 collection assigned" at bounding box center [1364, 18] width 89 height 13
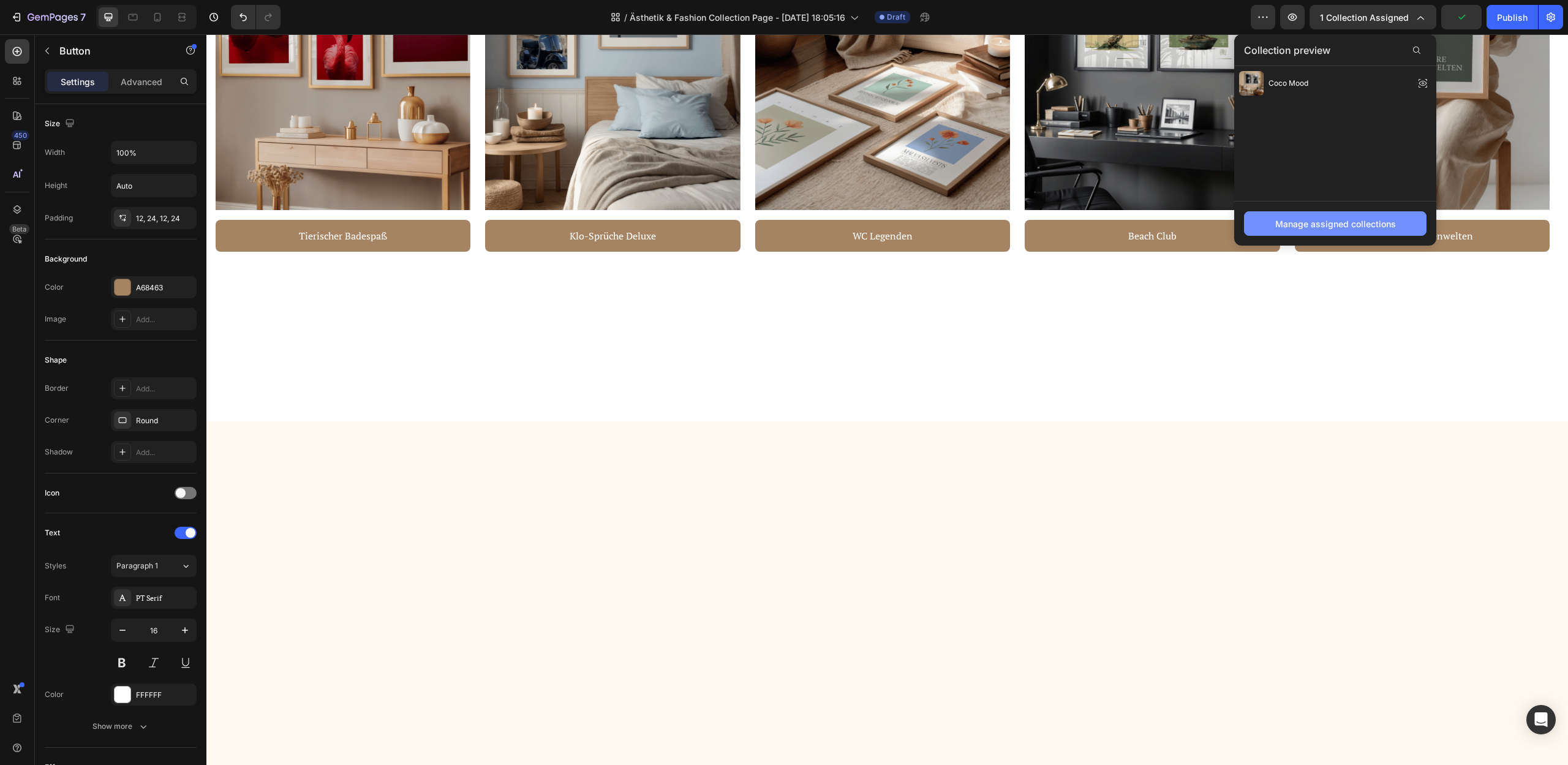
click at [1370, 225] on div "Manage assigned collections" at bounding box center [1336, 224] width 121 height 13
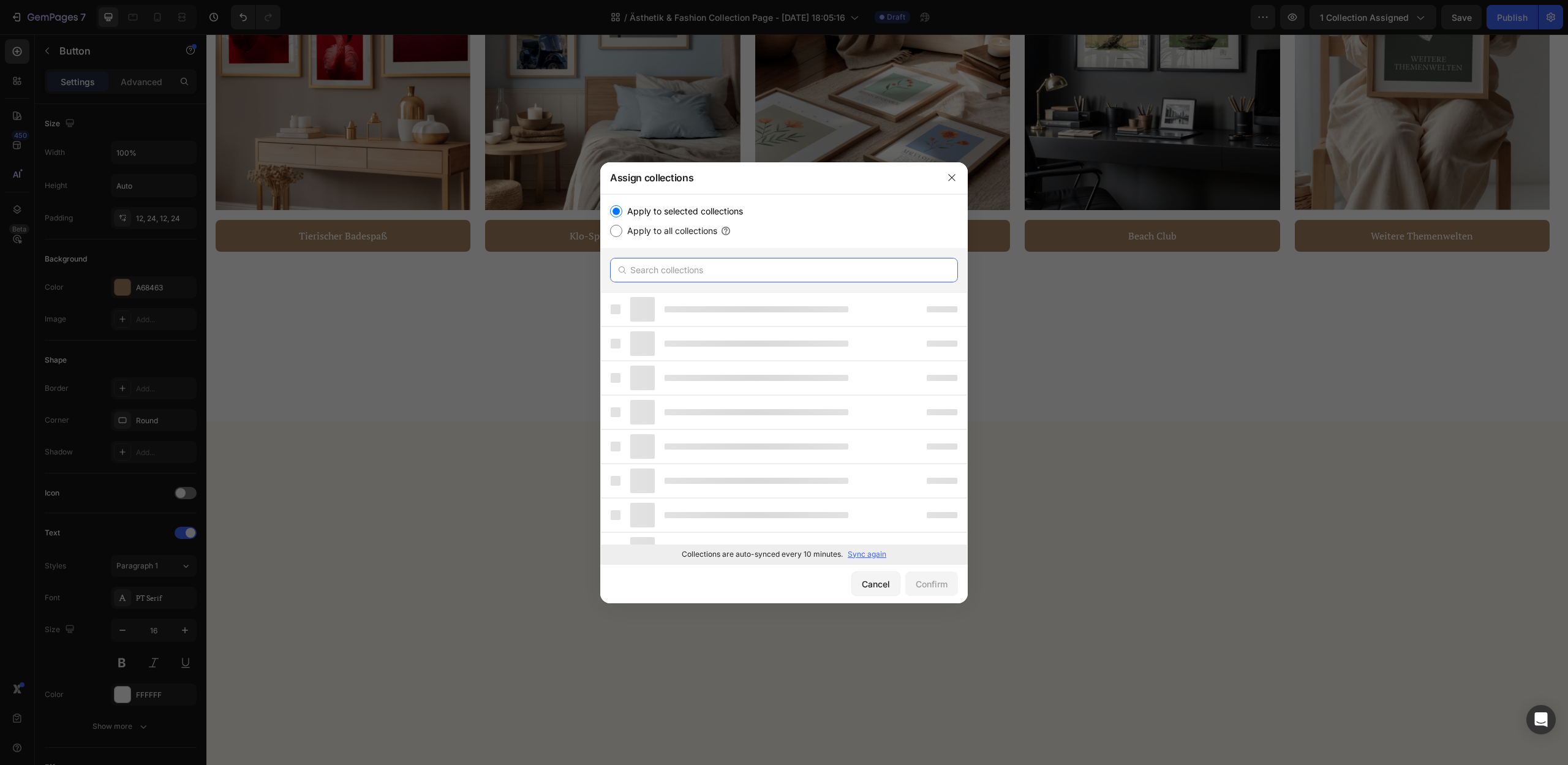
click at [678, 280] on input "text" at bounding box center [784, 270] width 348 height 25
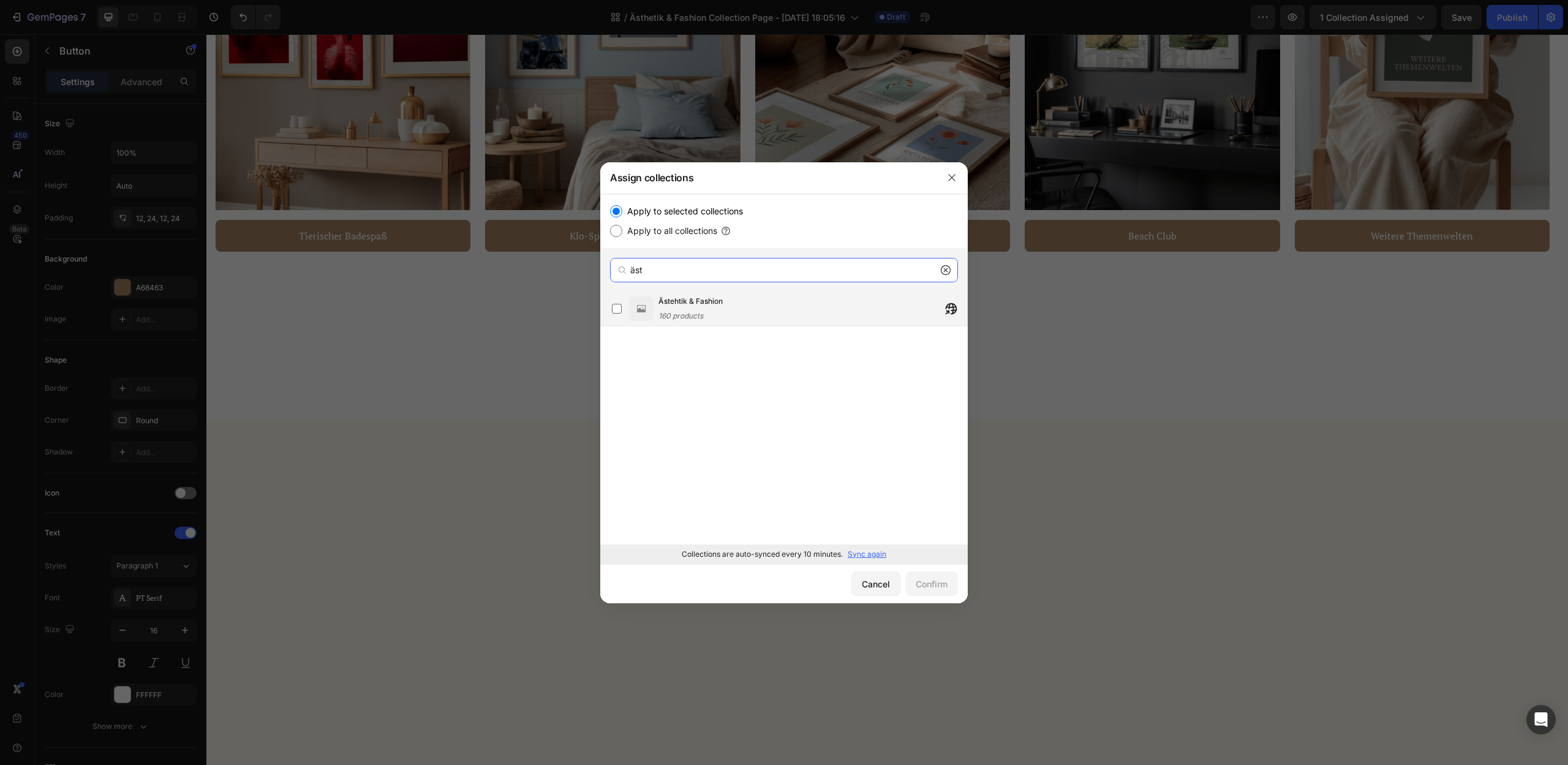
type input "äst"
click at [707, 312] on div "Ästehtik & Fashion 160 products" at bounding box center [690, 308] width 64 height 27
click at [930, 585] on div "Confirm" at bounding box center [931, 584] width 32 height 13
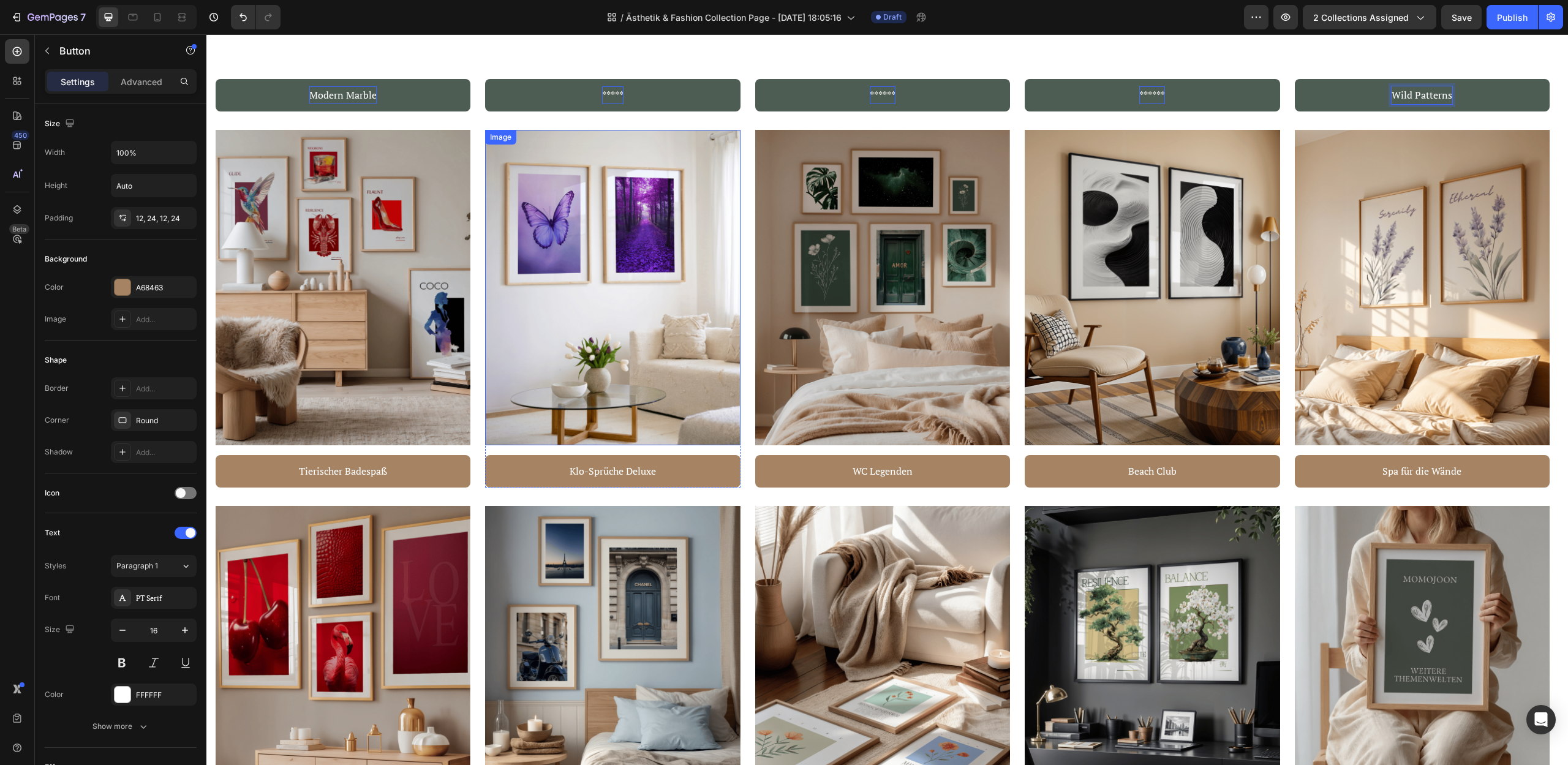
scroll to position [866, 0]
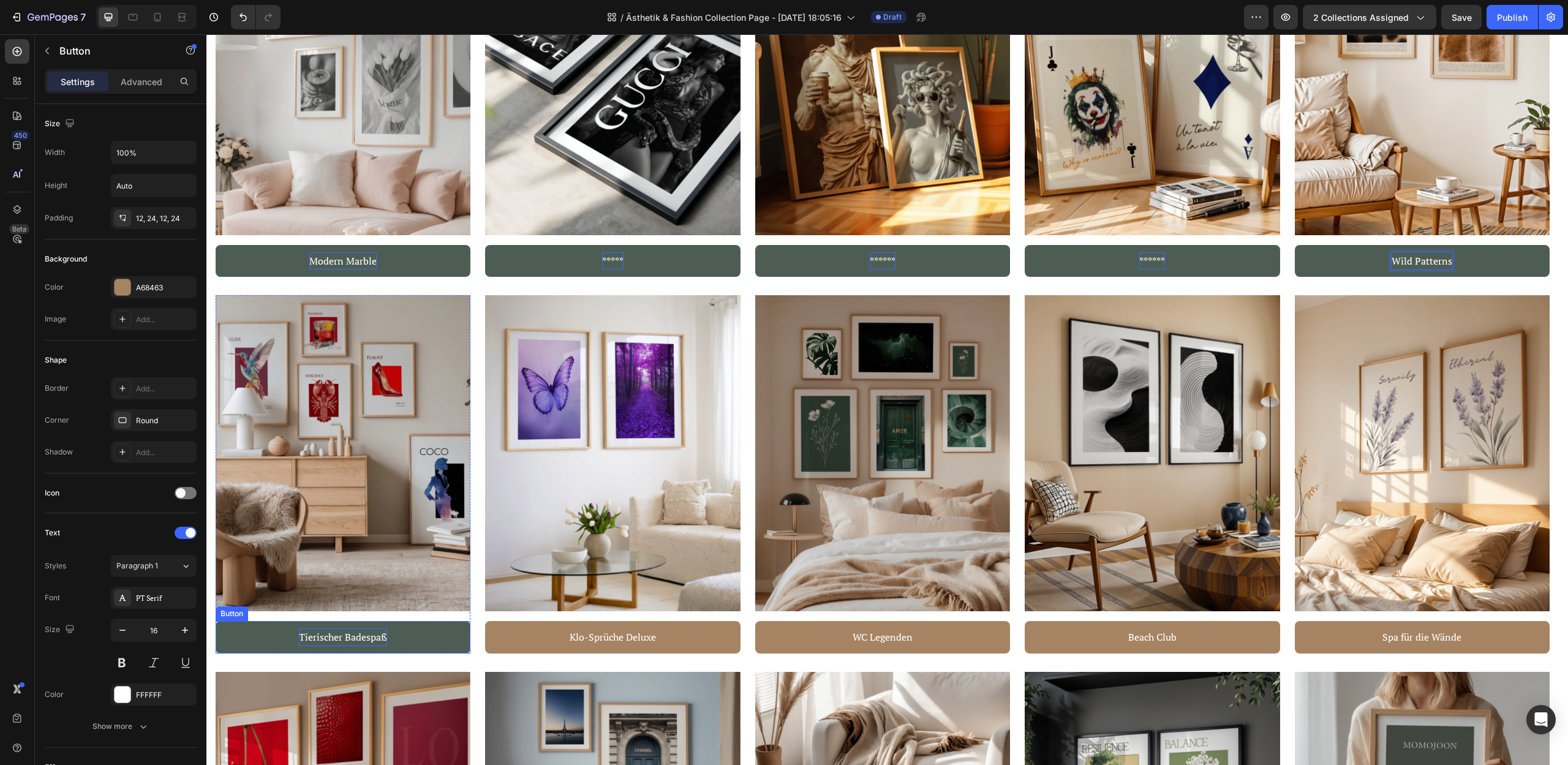
click at [354, 637] on p "Tierischer Badespaß" at bounding box center [342, 637] width 88 height 18
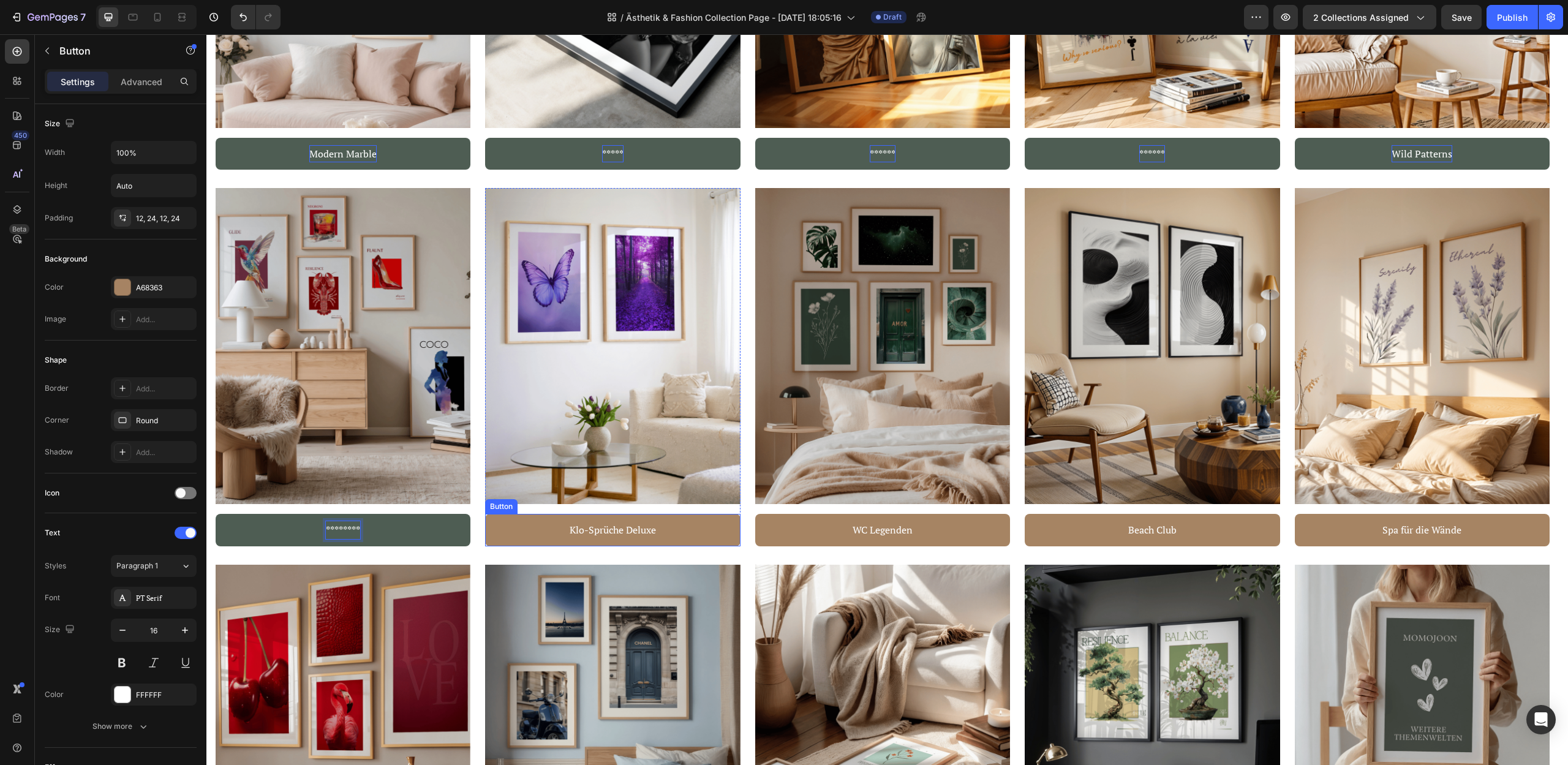
scroll to position [976, 0]
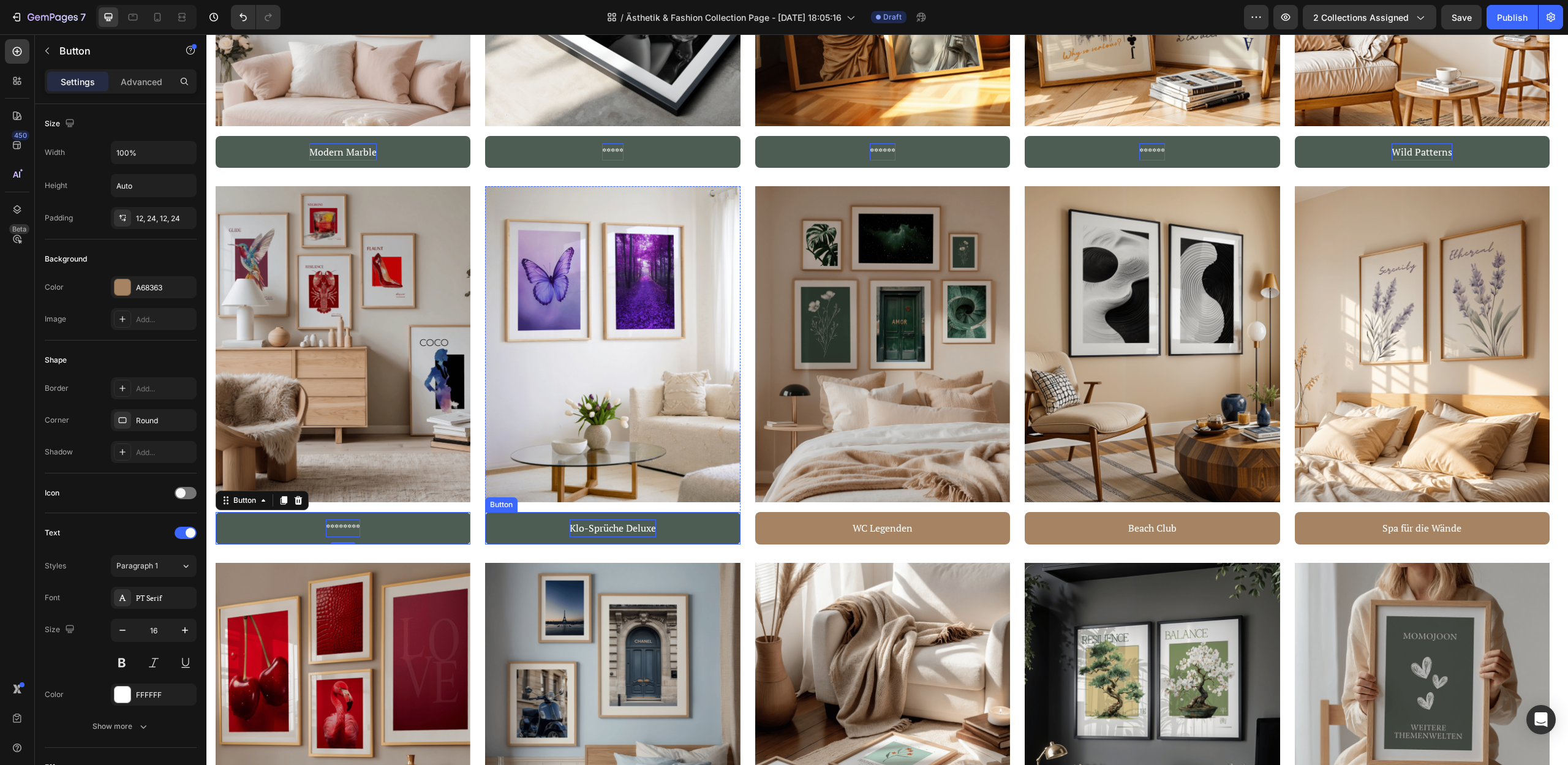
click at [648, 526] on p "Klo-Sprüche Deluxe" at bounding box center [612, 528] width 86 height 18
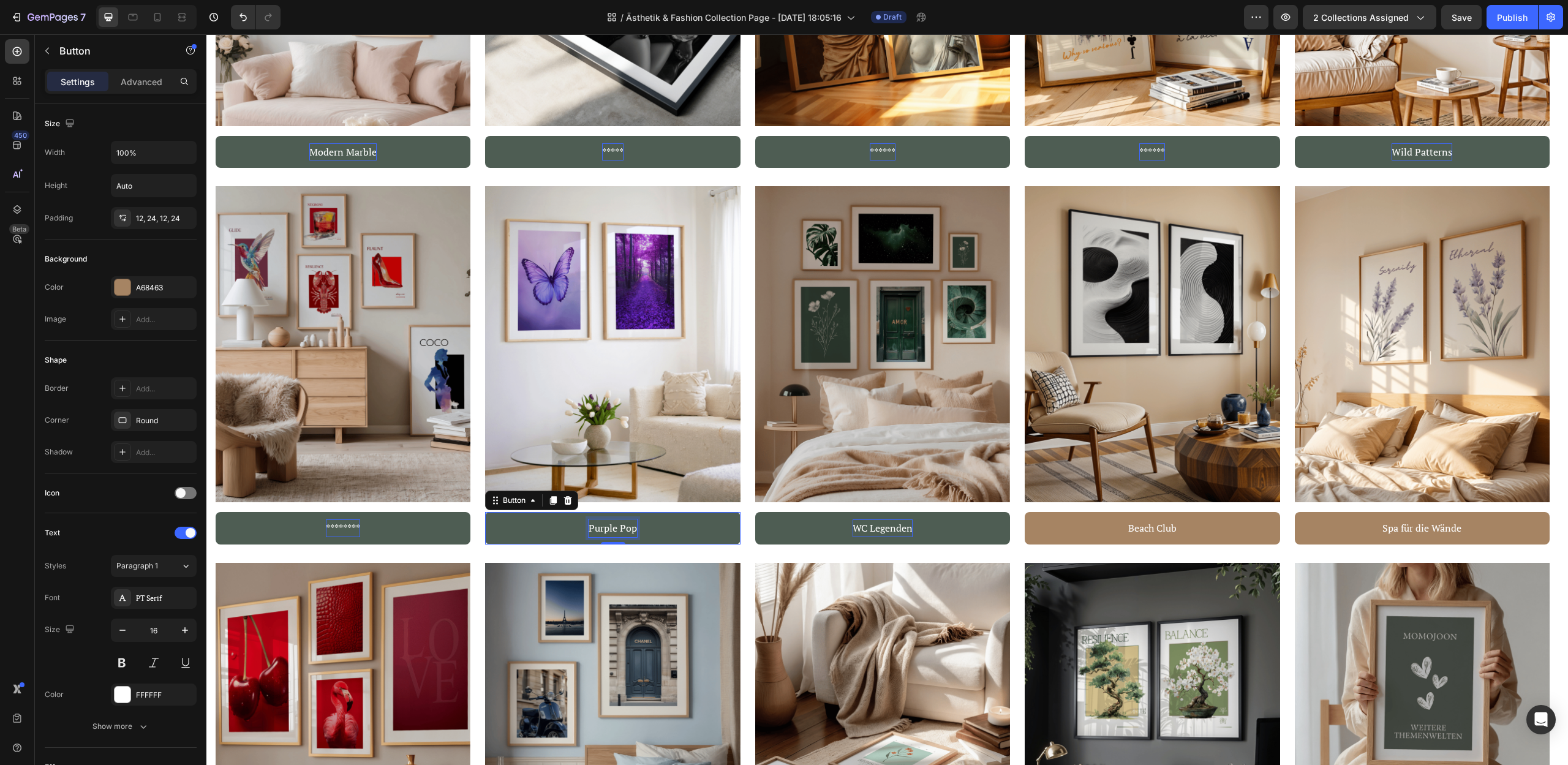
click at [890, 527] on p "WC Legenden" at bounding box center [882, 528] width 60 height 18
click at [755, 512] on button "Green" at bounding box center [882, 528] width 255 height 32
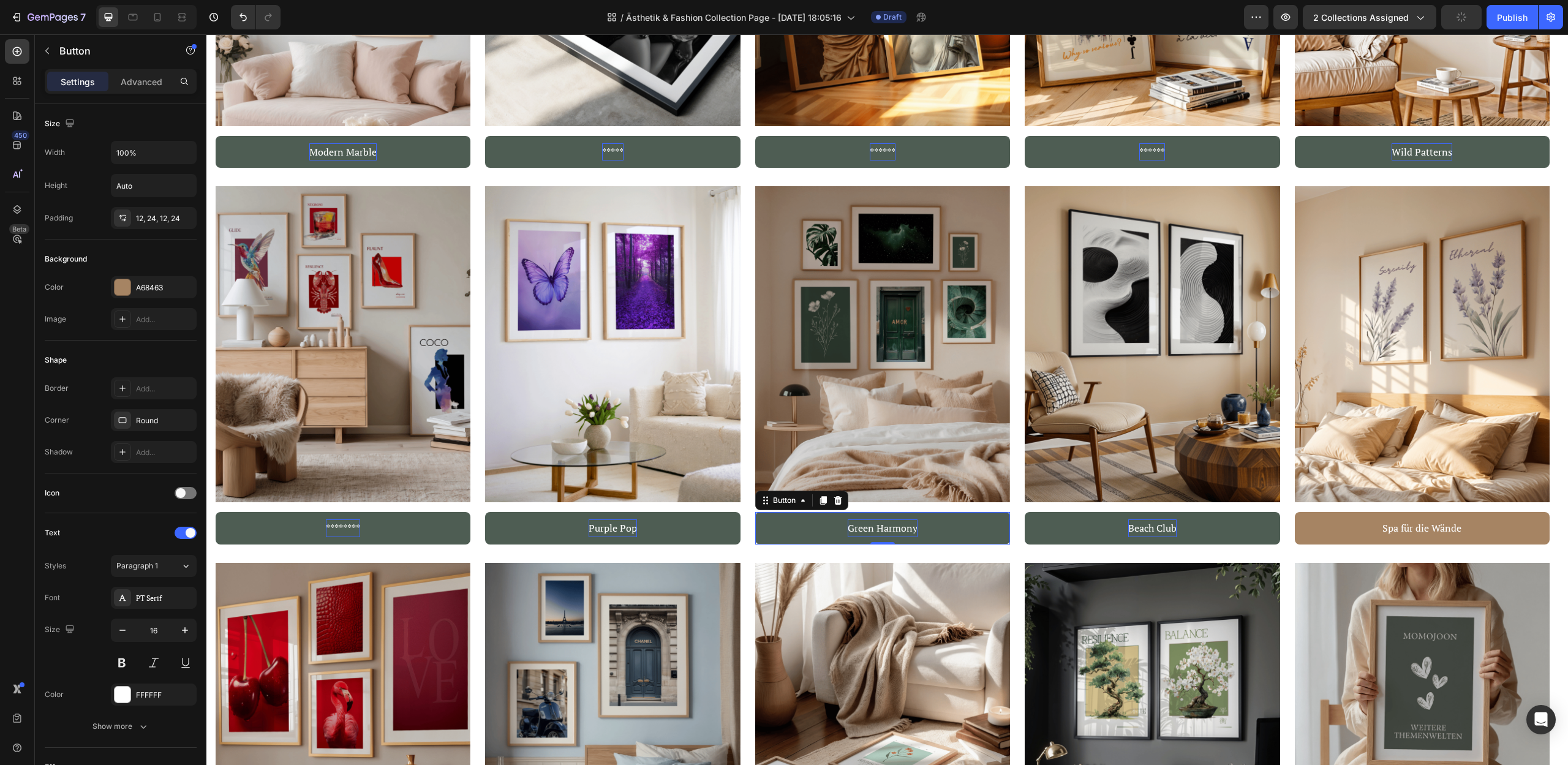
click at [1150, 529] on p "Beach Club" at bounding box center [1151, 528] width 48 height 18
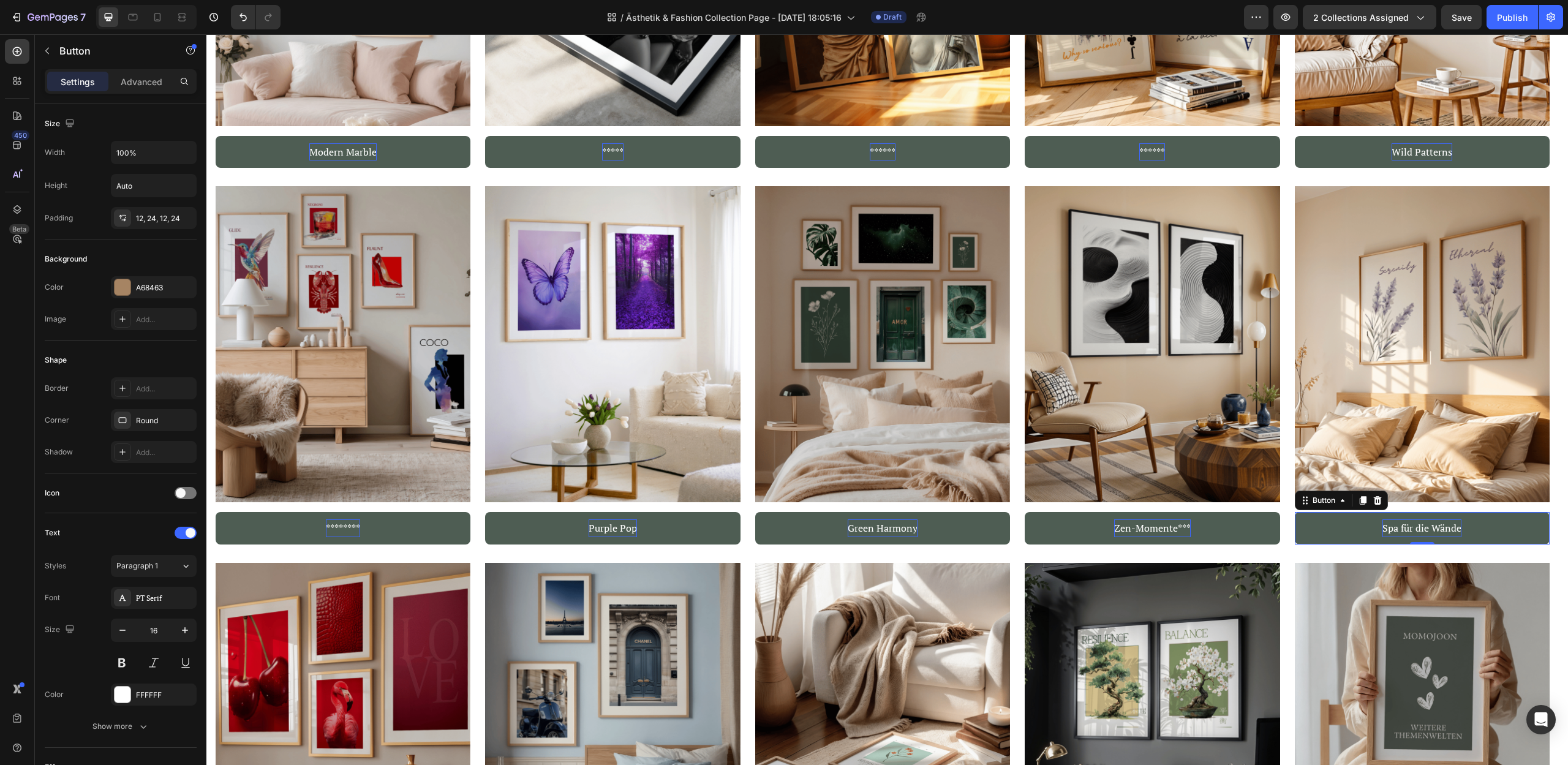
click at [1442, 532] on p "Spa für die Wände" at bounding box center [1422, 528] width 79 height 18
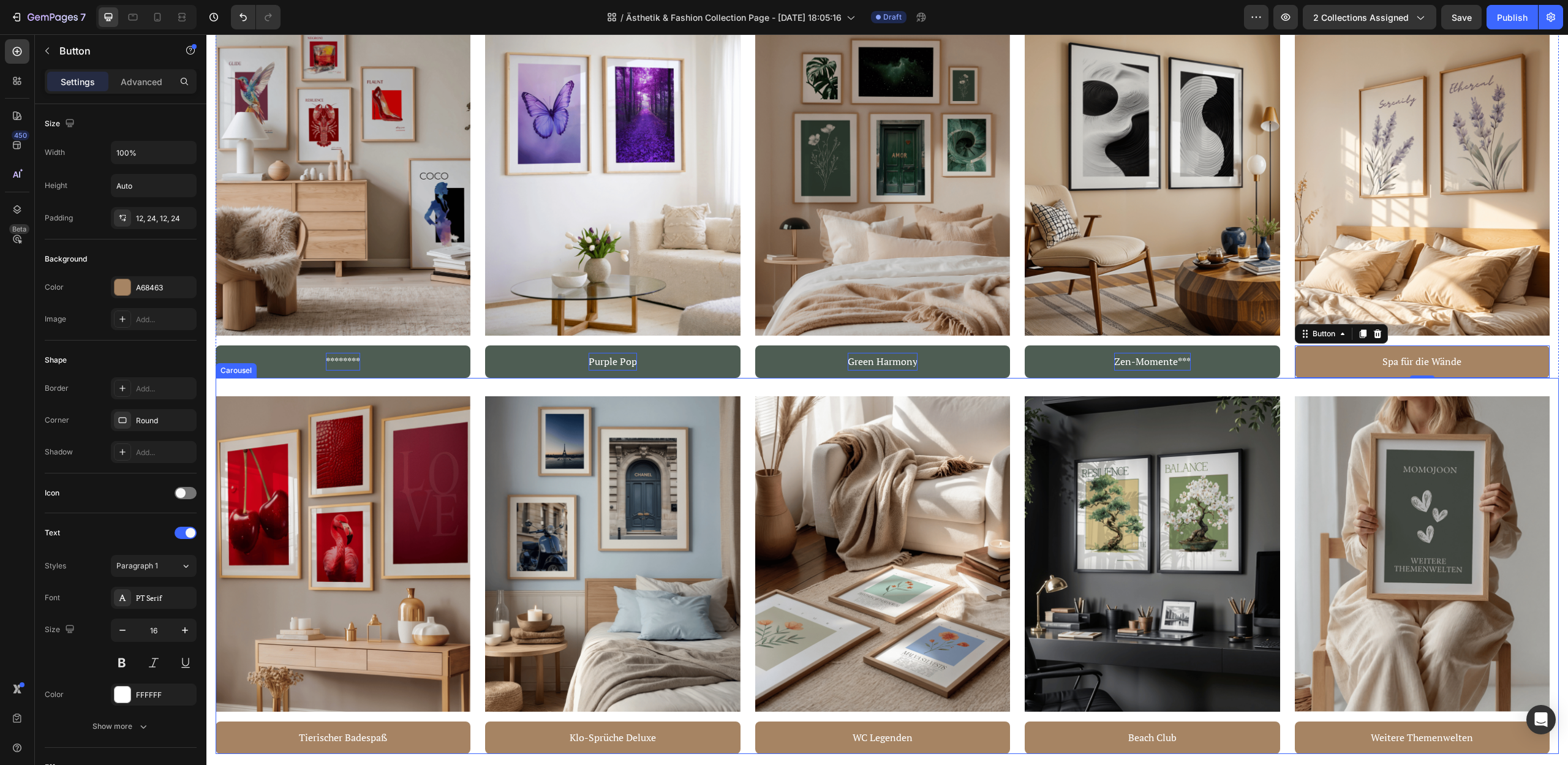
scroll to position [1215, 0]
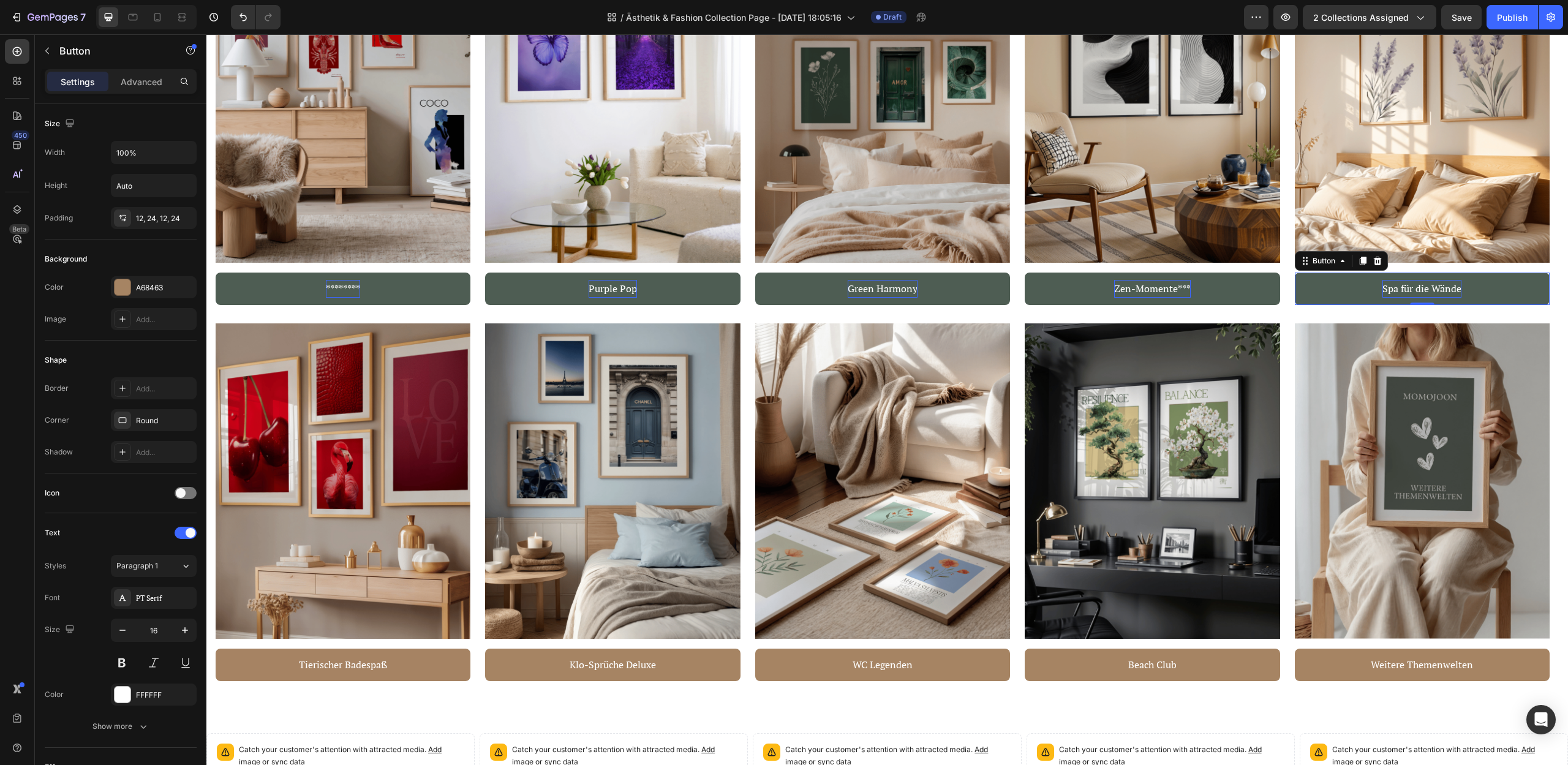
click at [1420, 293] on p "Spa für die Wände" at bounding box center [1422, 288] width 79 height 18
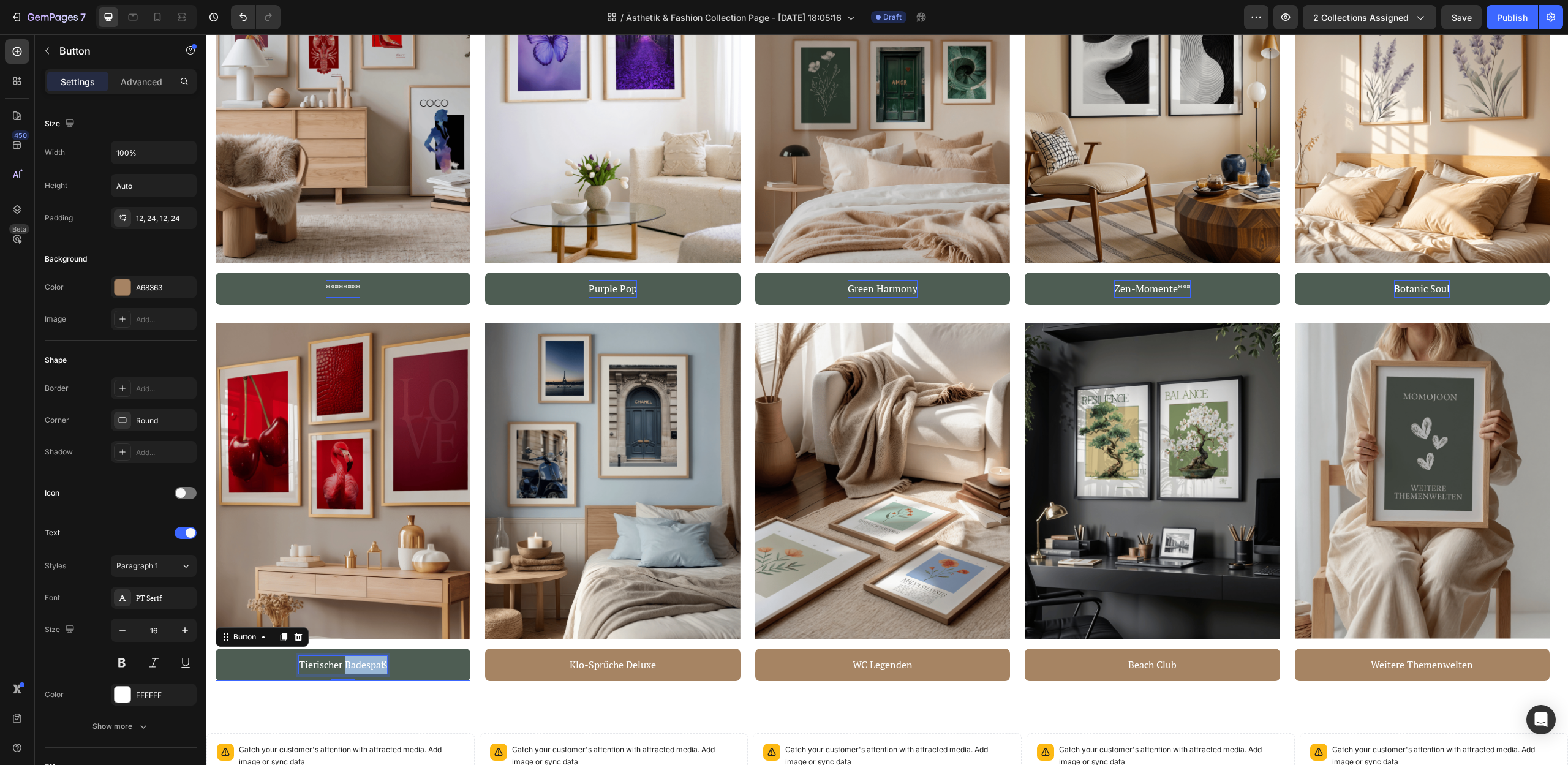
click at [350, 664] on p "Tierischer Badespaß" at bounding box center [342, 664] width 88 height 18
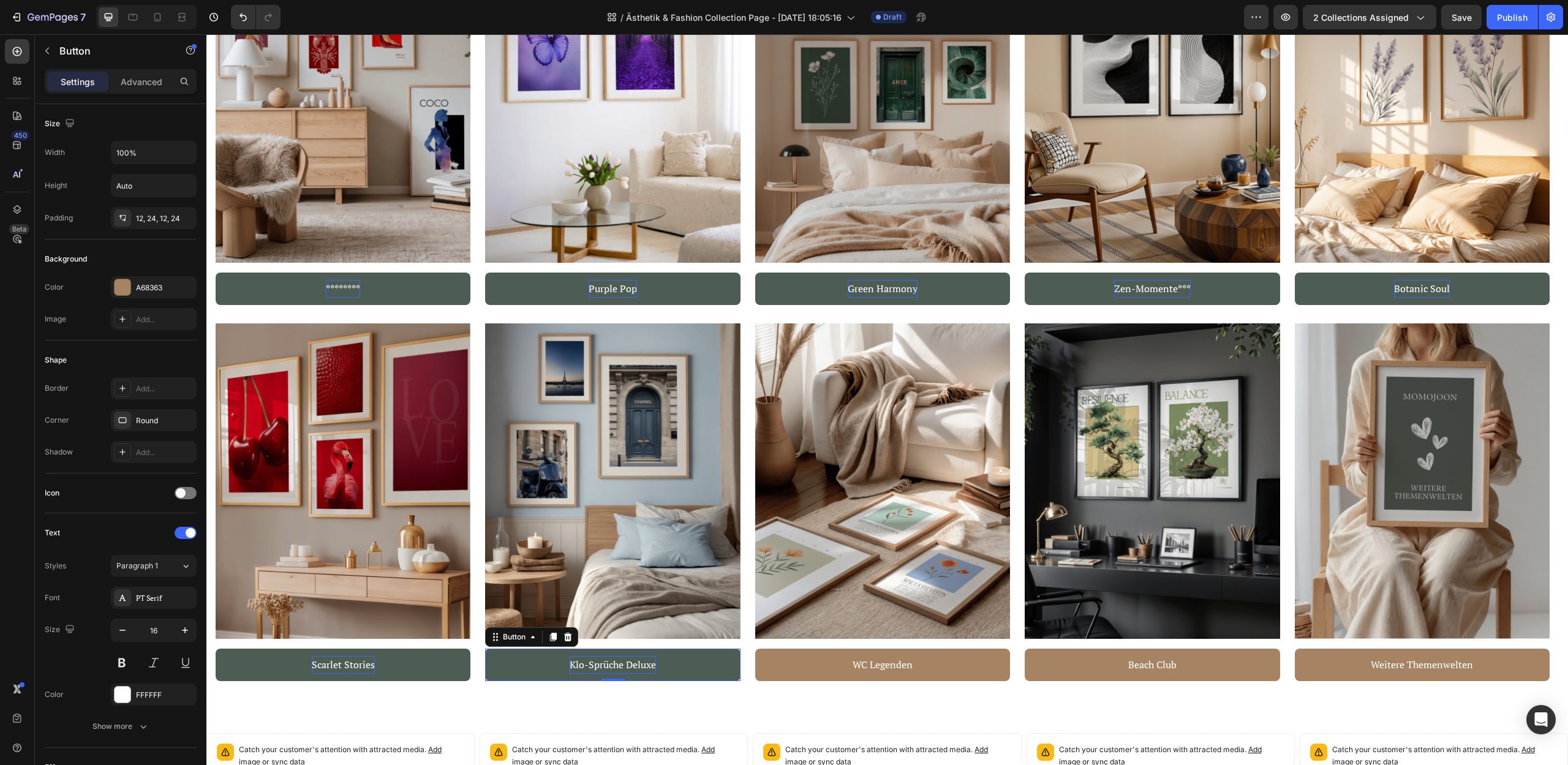
click at [603, 665] on p "Klo-Sprüche Deluxe" at bounding box center [612, 664] width 86 height 18
click at [877, 664] on p "WC Legenden" at bounding box center [882, 664] width 60 height 18
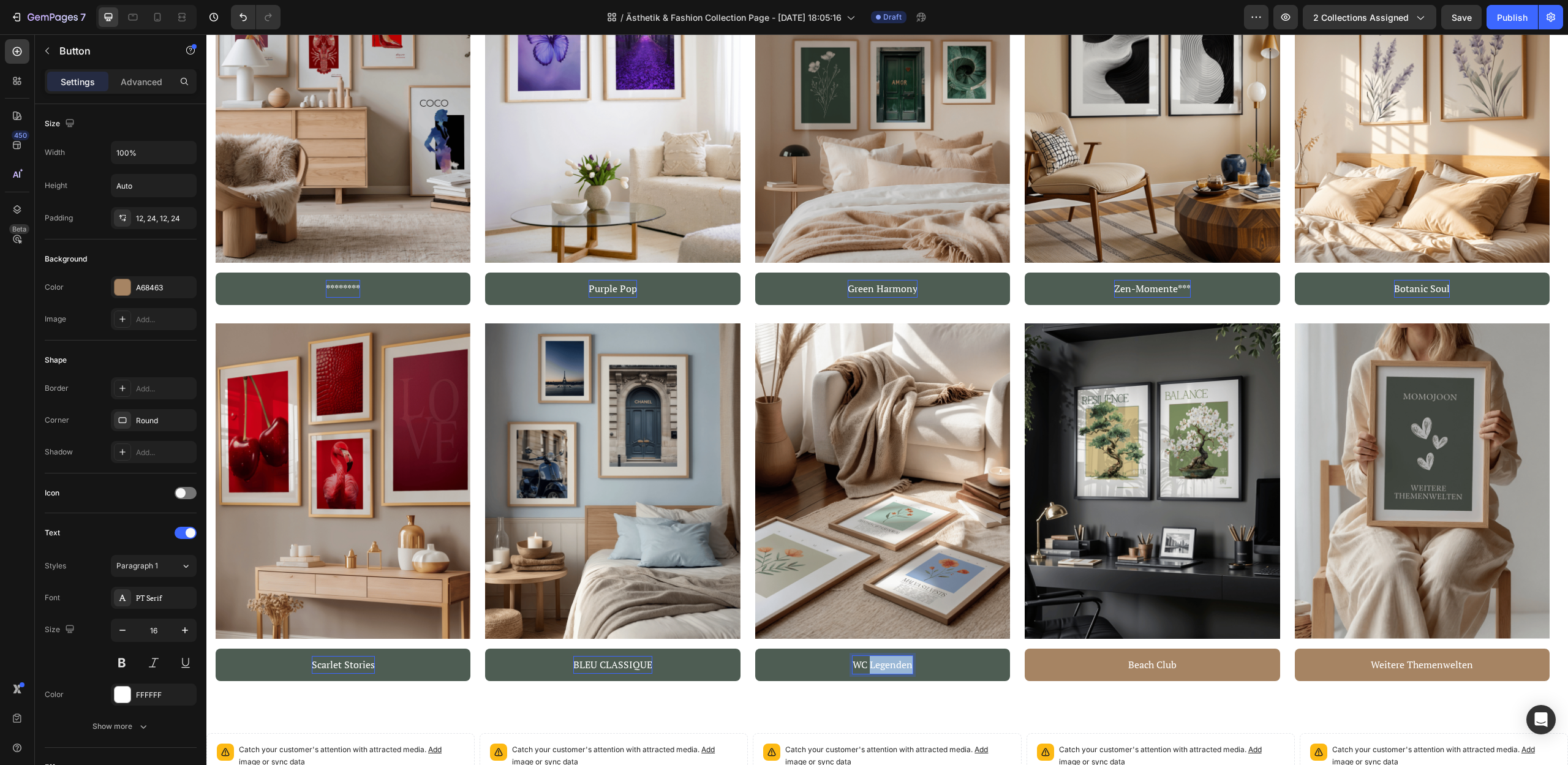
click at [877, 664] on p "WC Legenden" at bounding box center [882, 664] width 60 height 18
click at [1167, 662] on p "Beach Club" at bounding box center [1151, 664] width 48 height 18
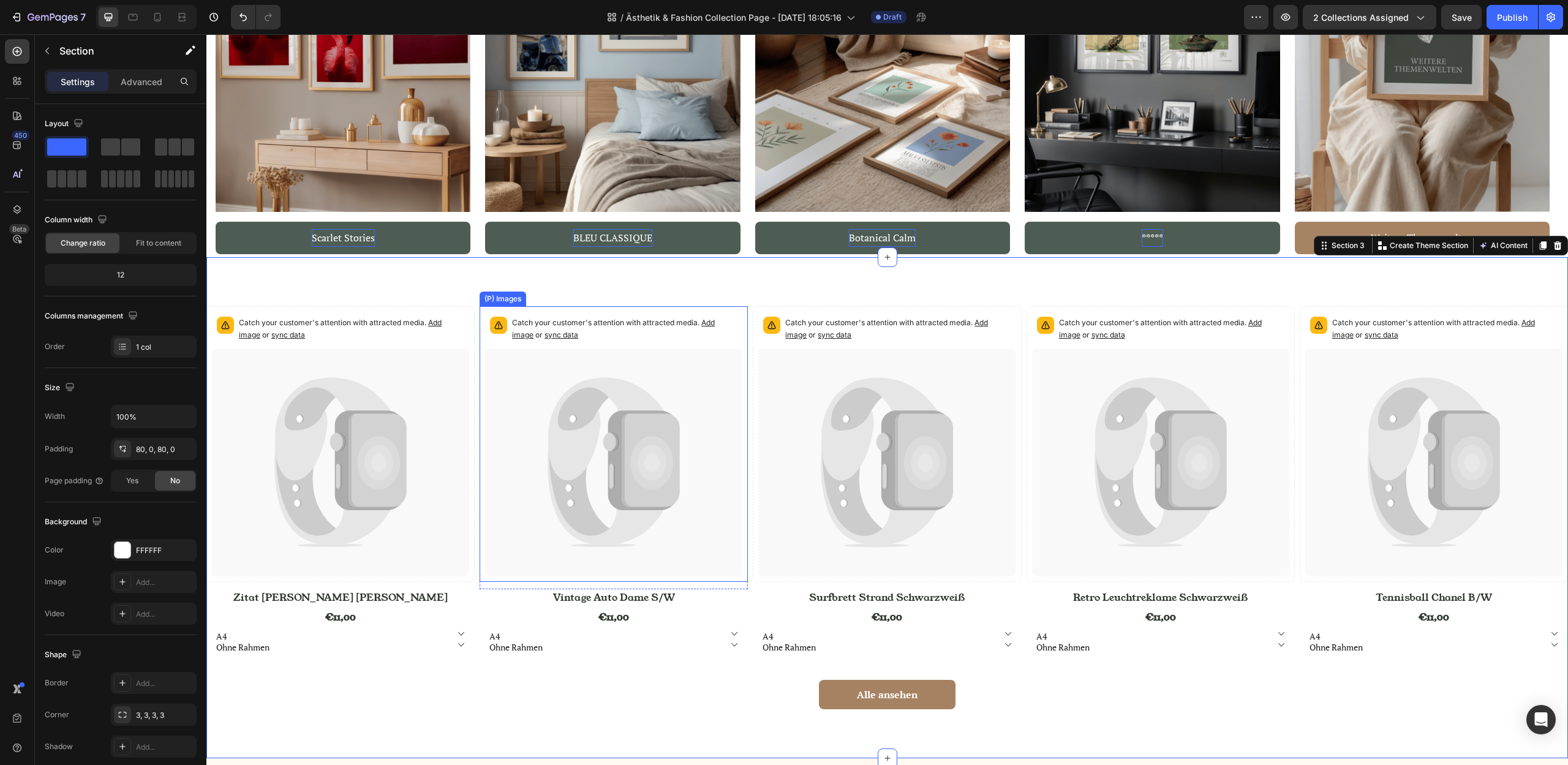
scroll to position [2062, 0]
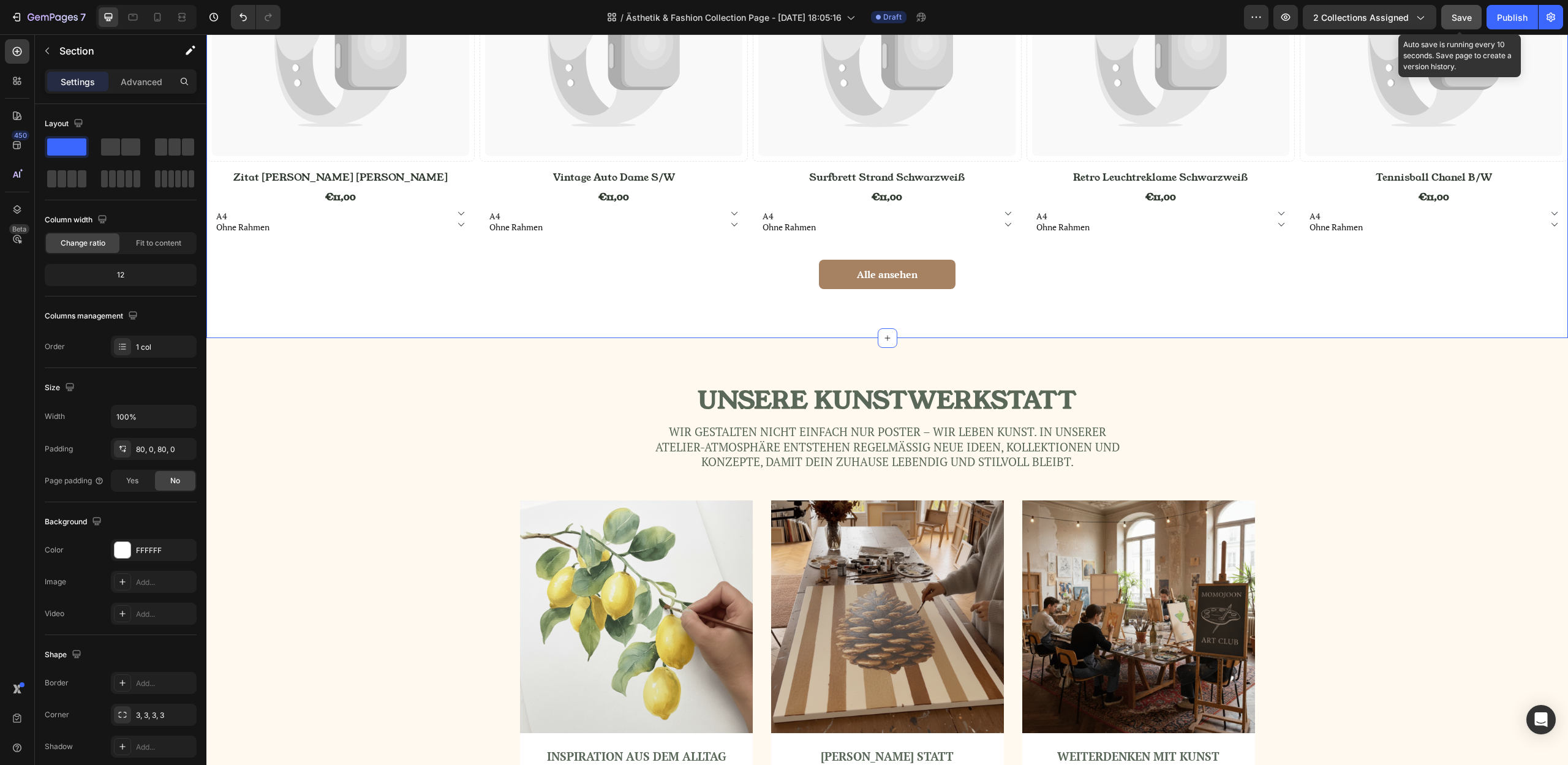
click at [1448, 26] on button "Save" at bounding box center [1460, 17] width 41 height 25
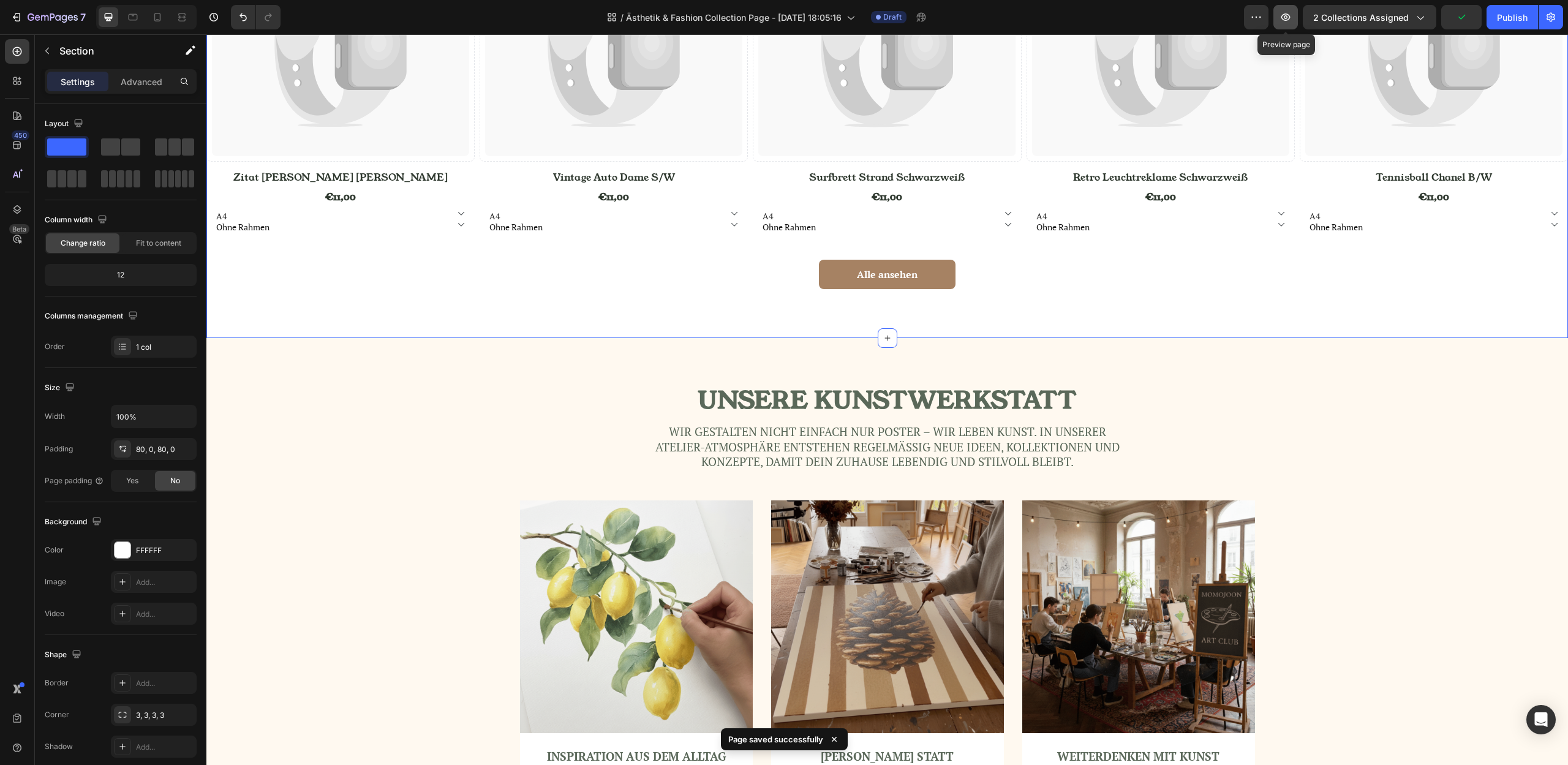
click at [1290, 15] on icon "button" at bounding box center [1286, 17] width 9 height 8
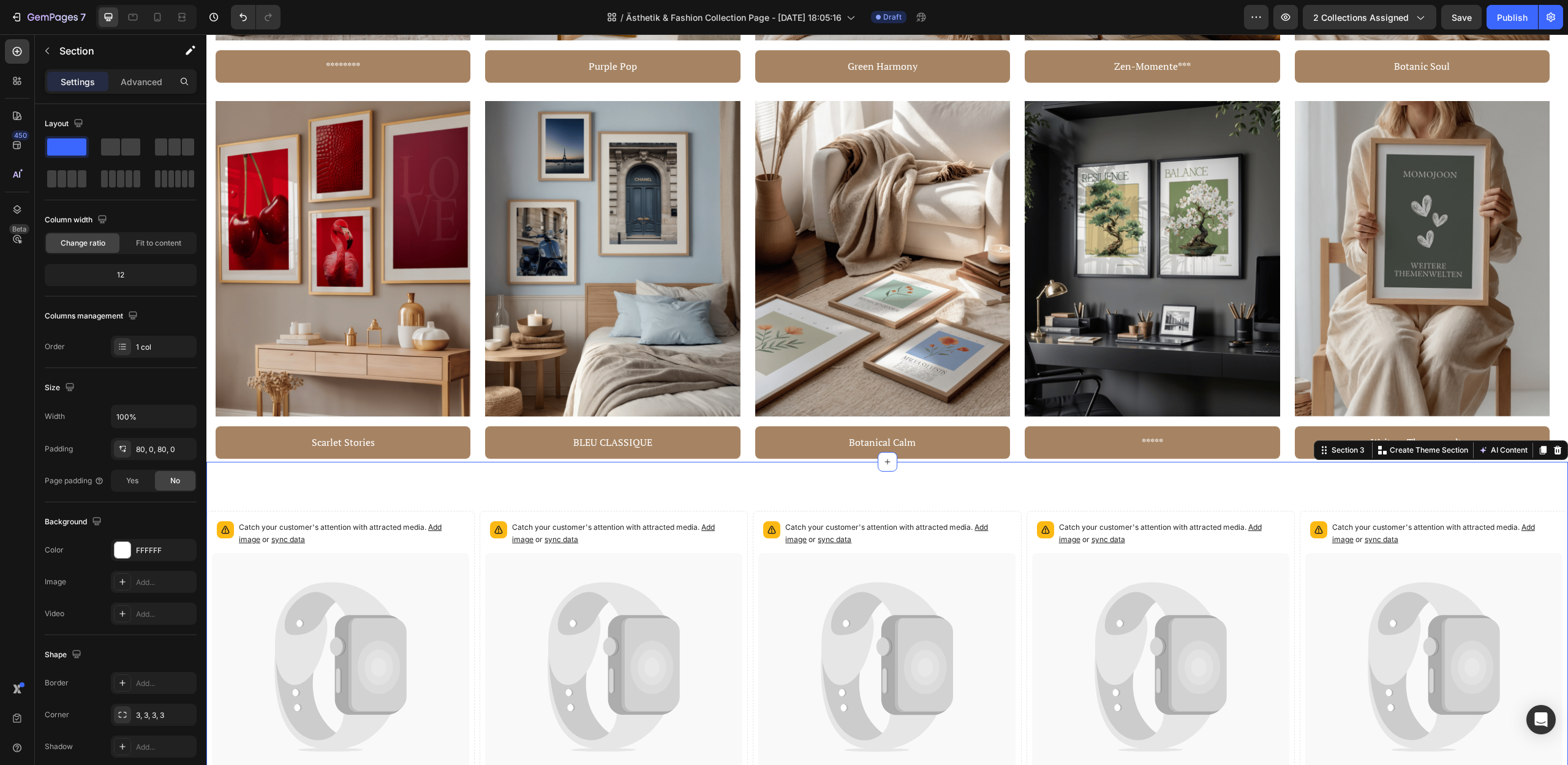
scroll to position [1348, 0]
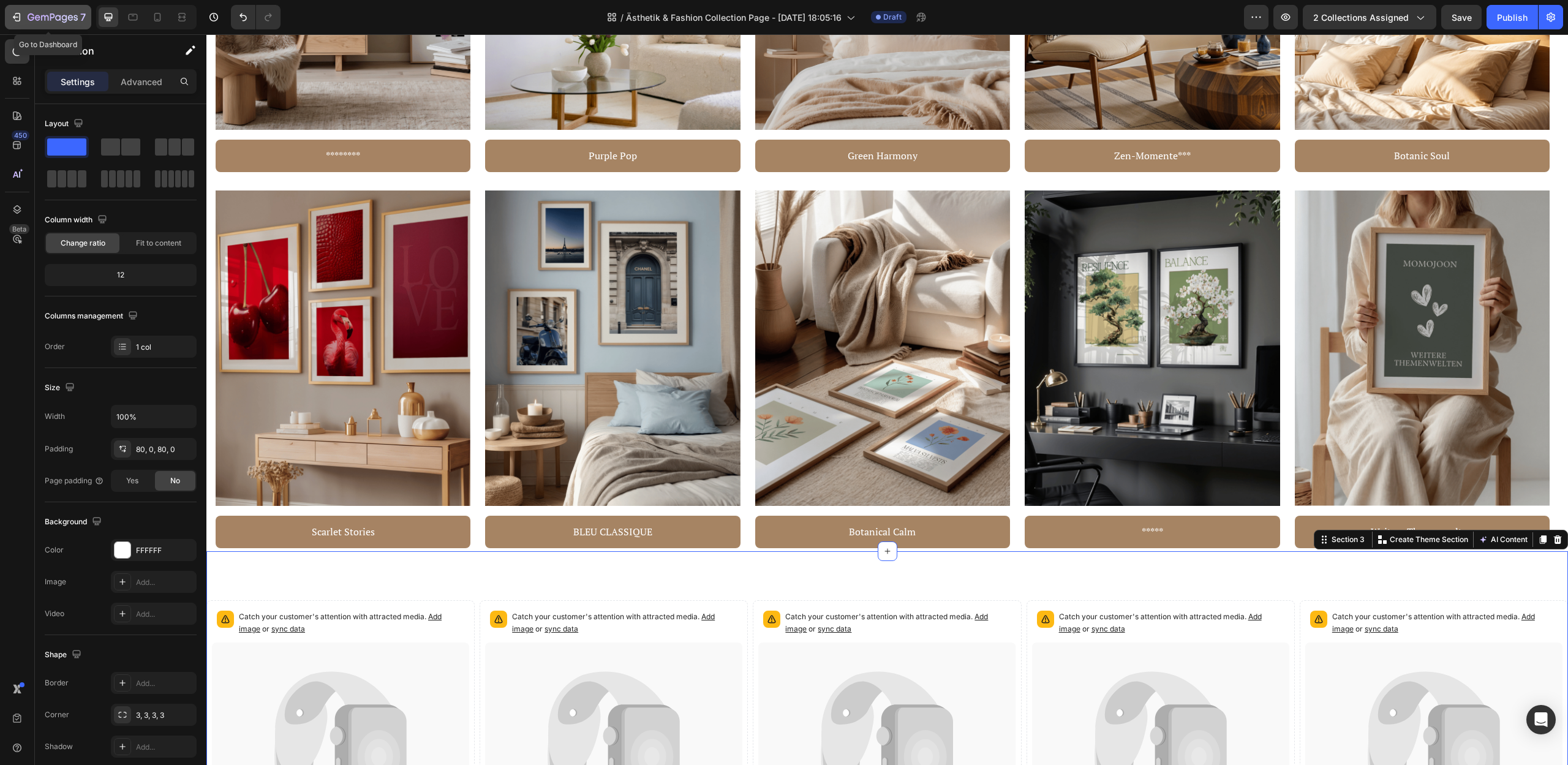
click at [32, 13] on icon "button" at bounding box center [52, 18] width 50 height 10
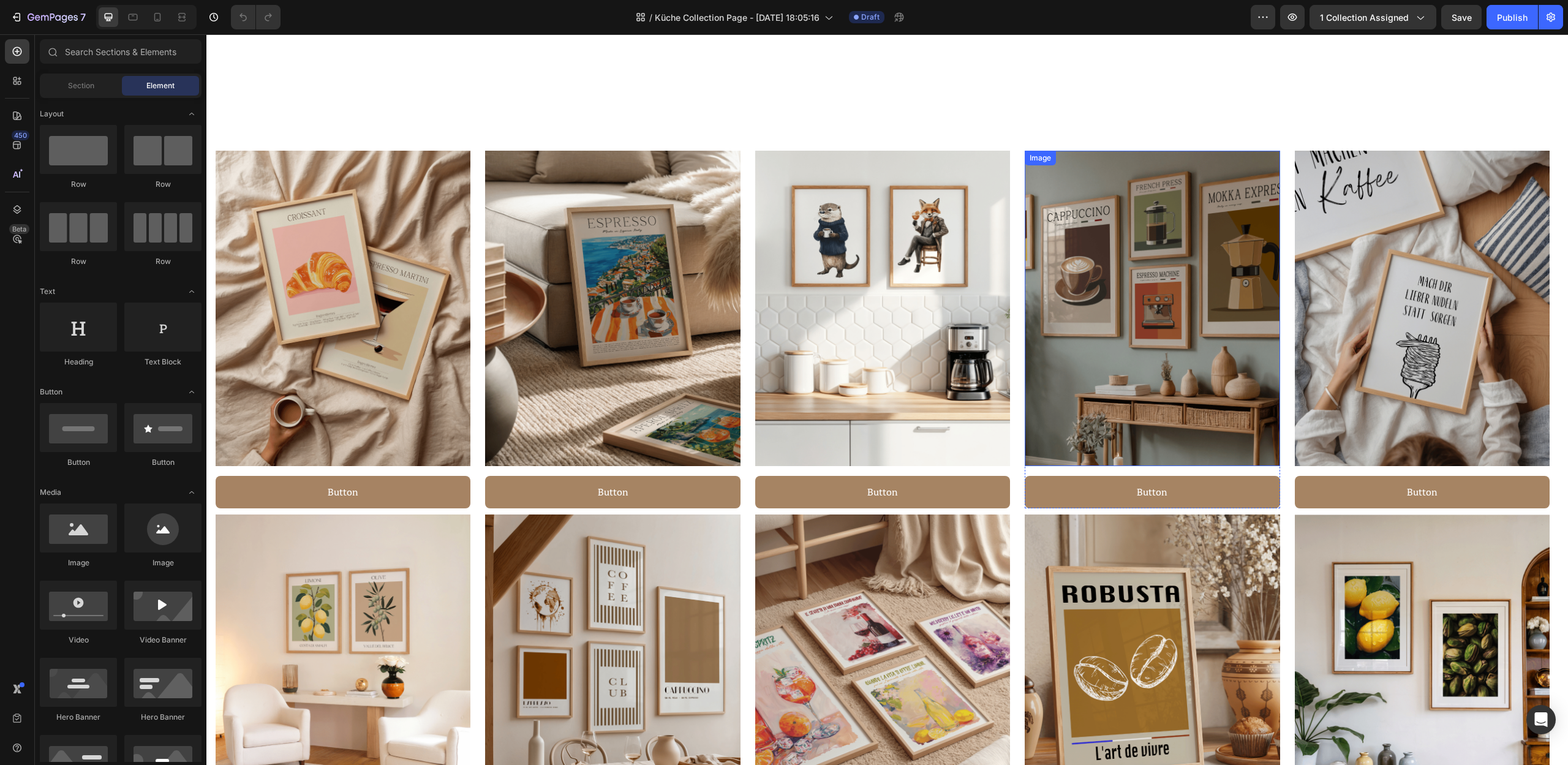
scroll to position [637, 0]
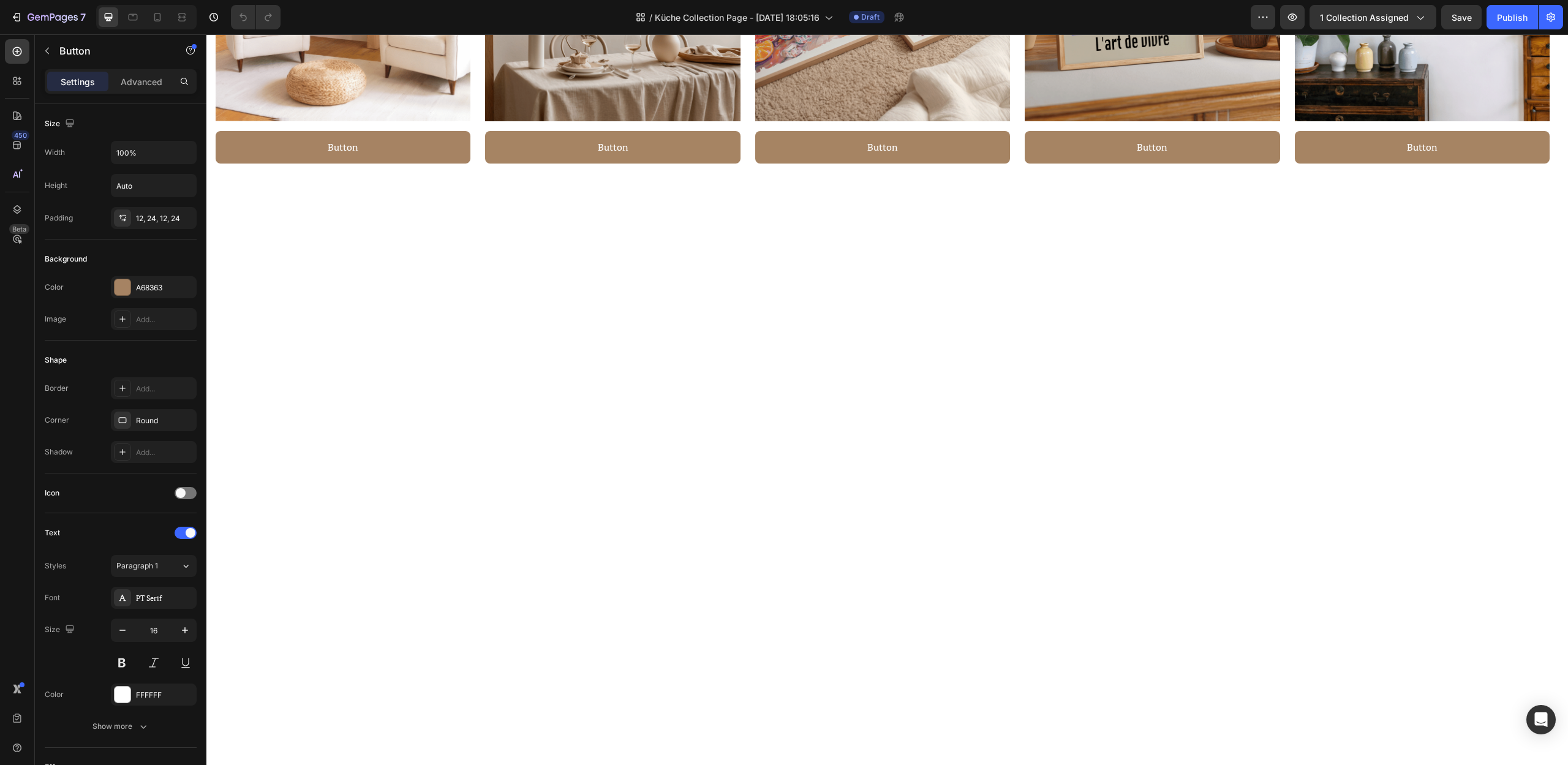
click at [1460, 17] on span "Save" at bounding box center [1460, 17] width 20 height 10
click at [42, 20] on icon "button" at bounding box center [44, 18] width 8 height 6
